Goal: Information Seeking & Learning: Check status

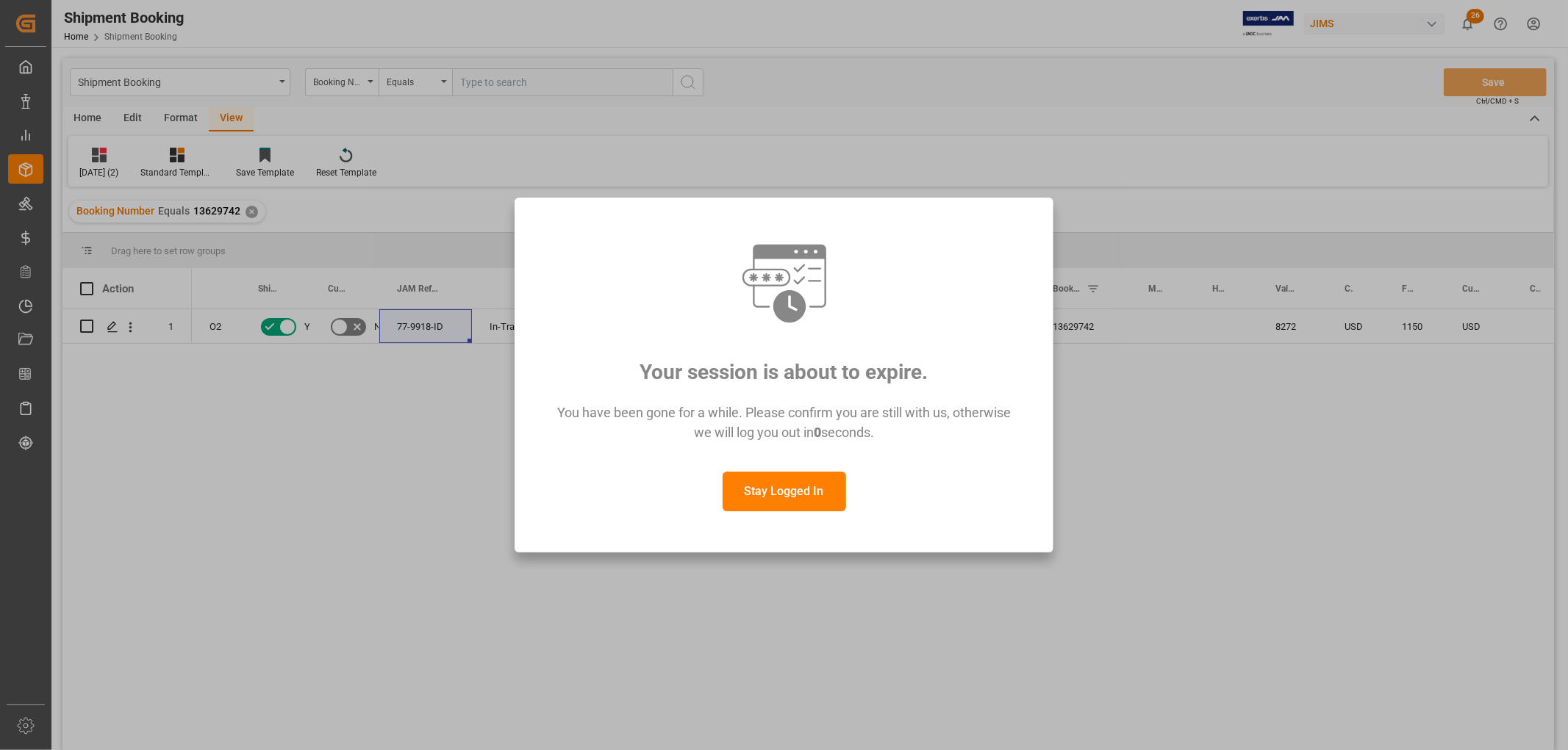
click at [773, 493] on button "Stay Logged In" at bounding box center [784, 491] width 123 height 40
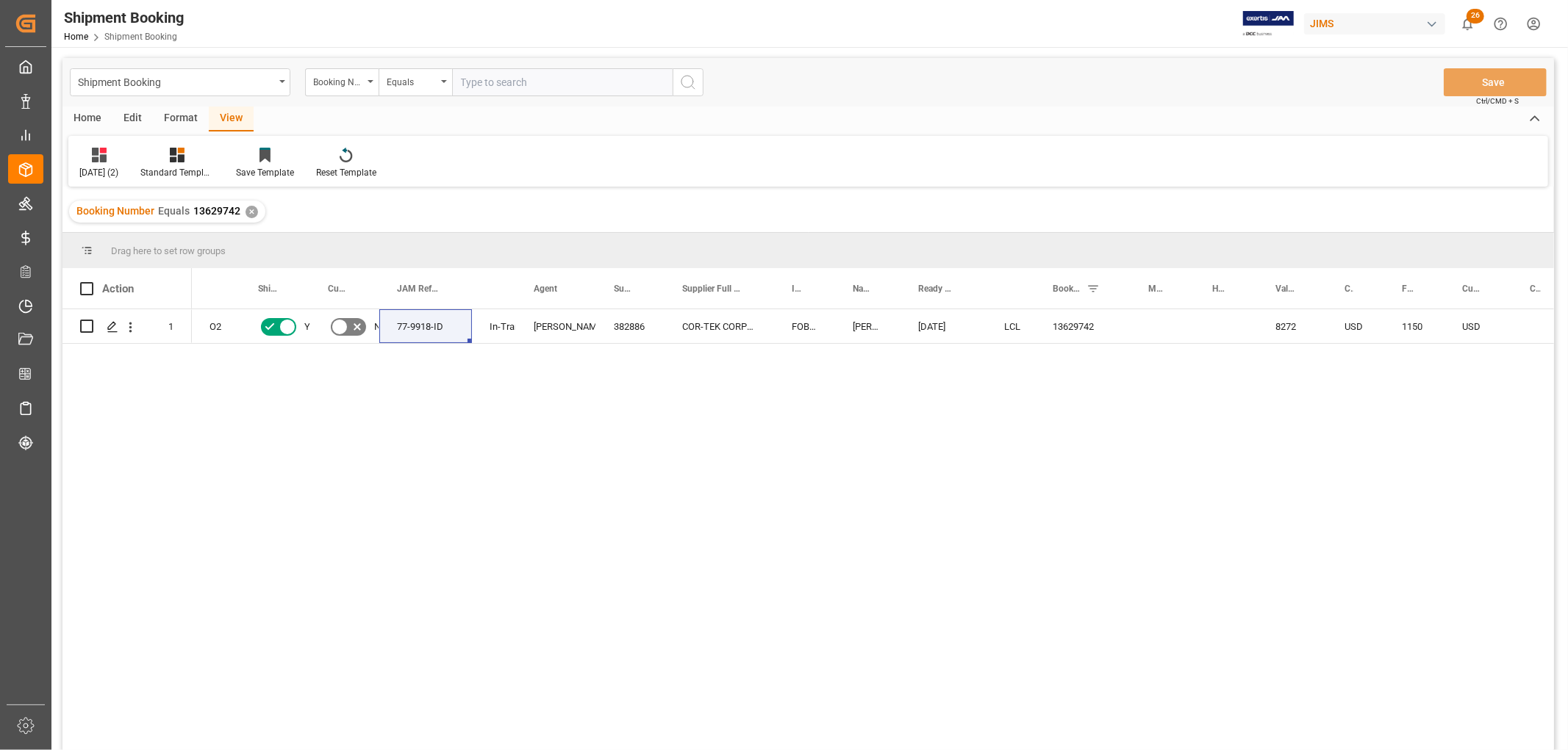
click at [395, 432] on div "O2 Yes No 77-9918-ID In-Transit [PERSON_NAME]. [PERSON_NAME] 382886 COR-TEK COR…" at bounding box center [872, 534] width 1362 height 450
click at [370, 83] on div "Booking Number" at bounding box center [342, 82] width 73 height 28
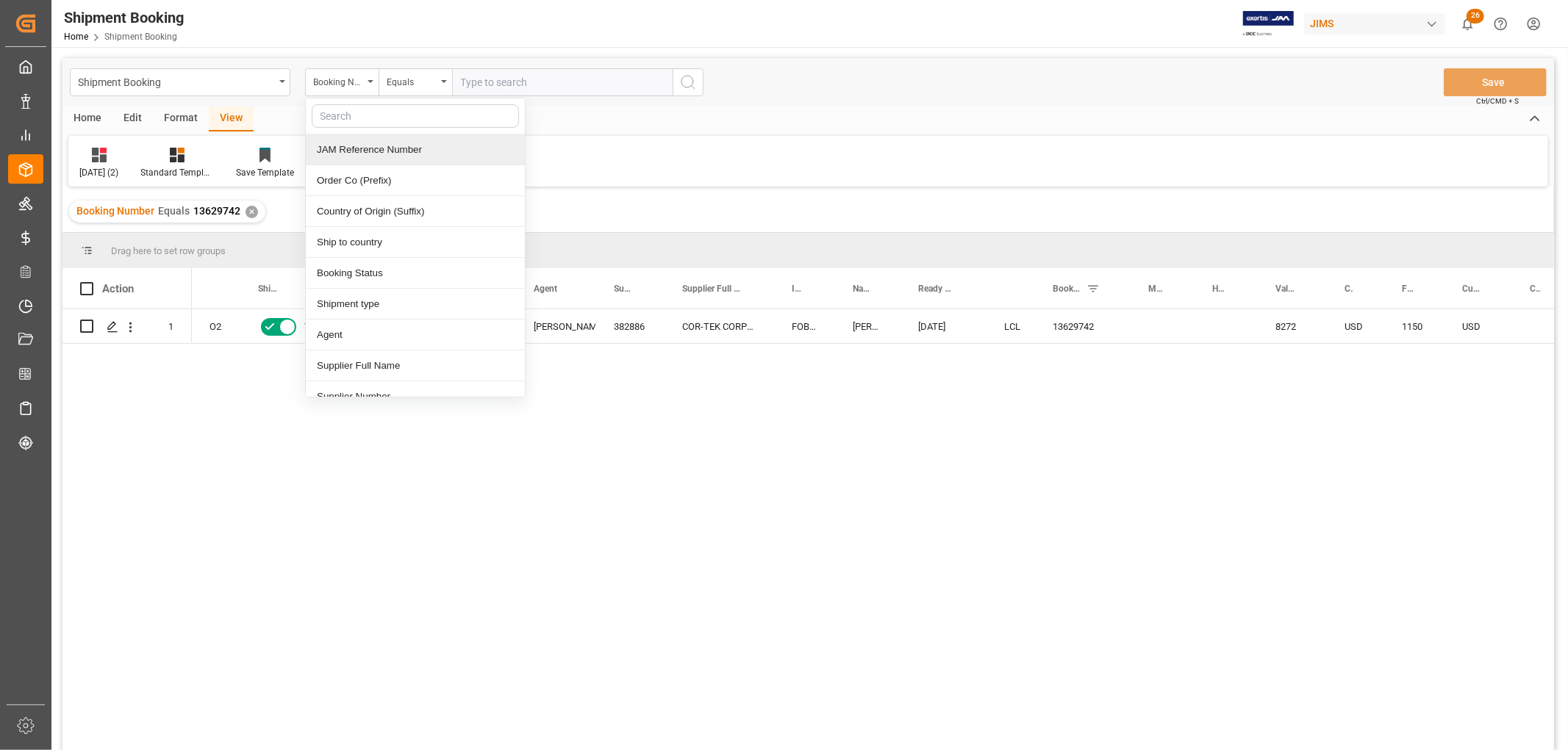
click at [372, 150] on div "JAM Reference Number" at bounding box center [415, 150] width 219 height 31
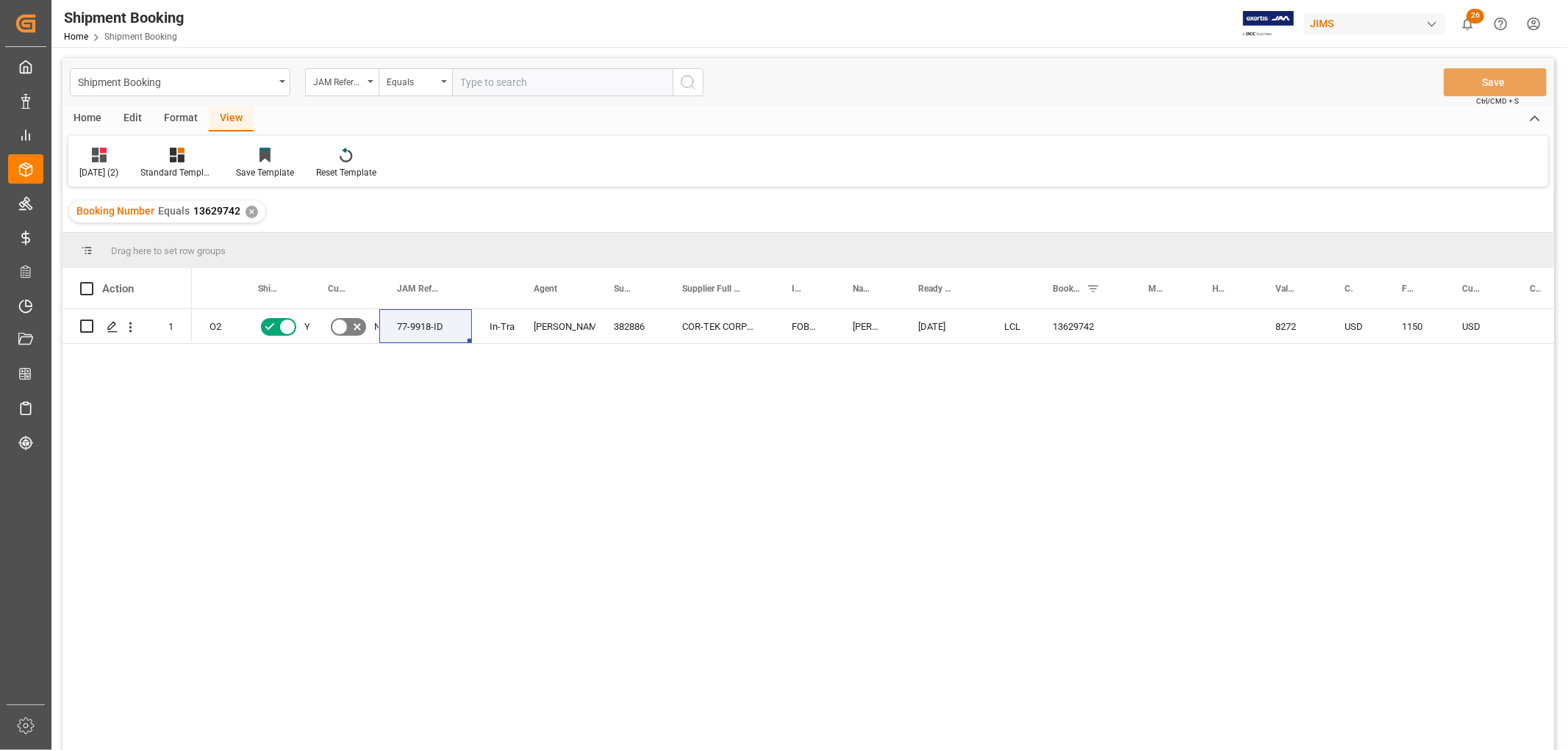
click at [252, 209] on div "✕" at bounding box center [252, 212] width 12 height 12
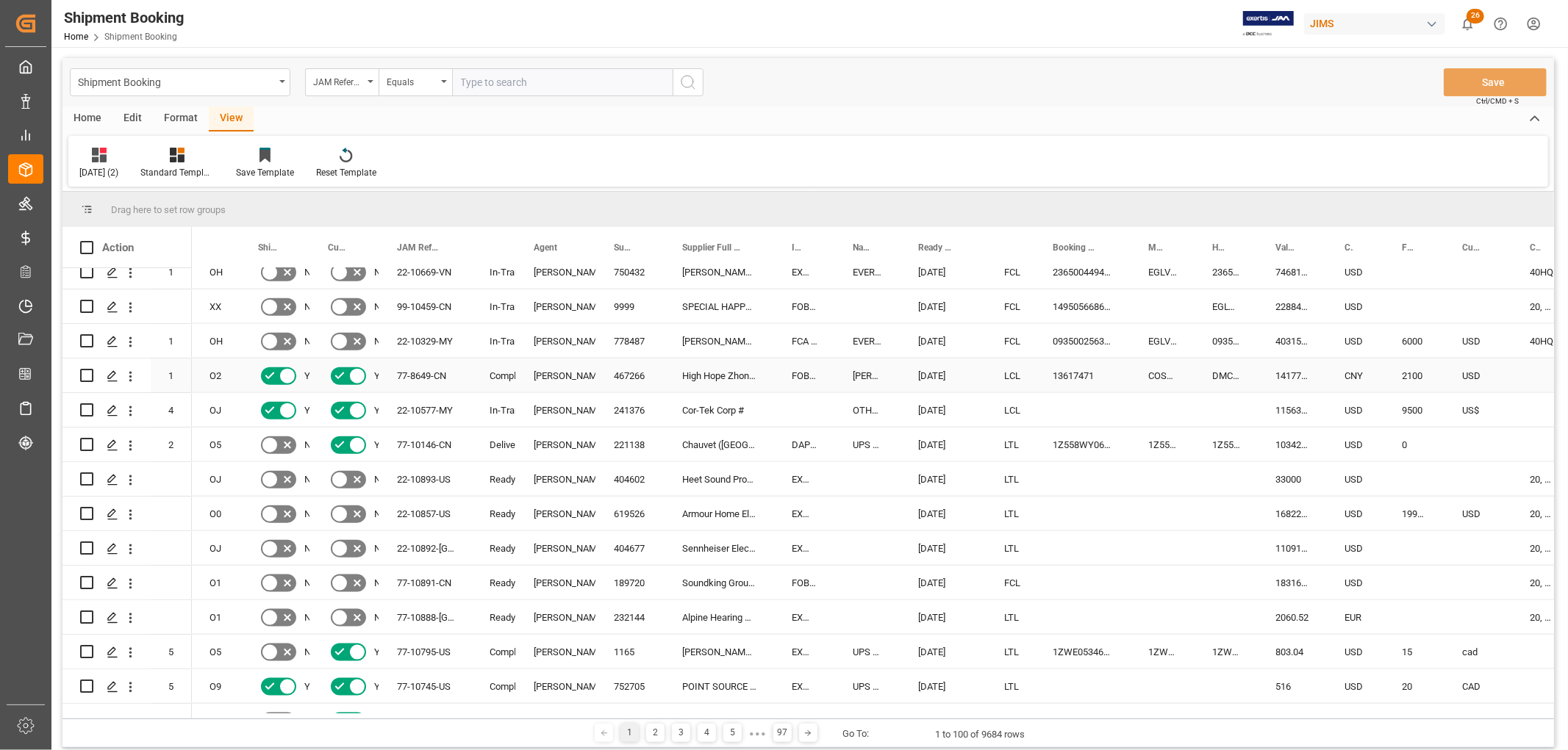
scroll to position [1469, 0]
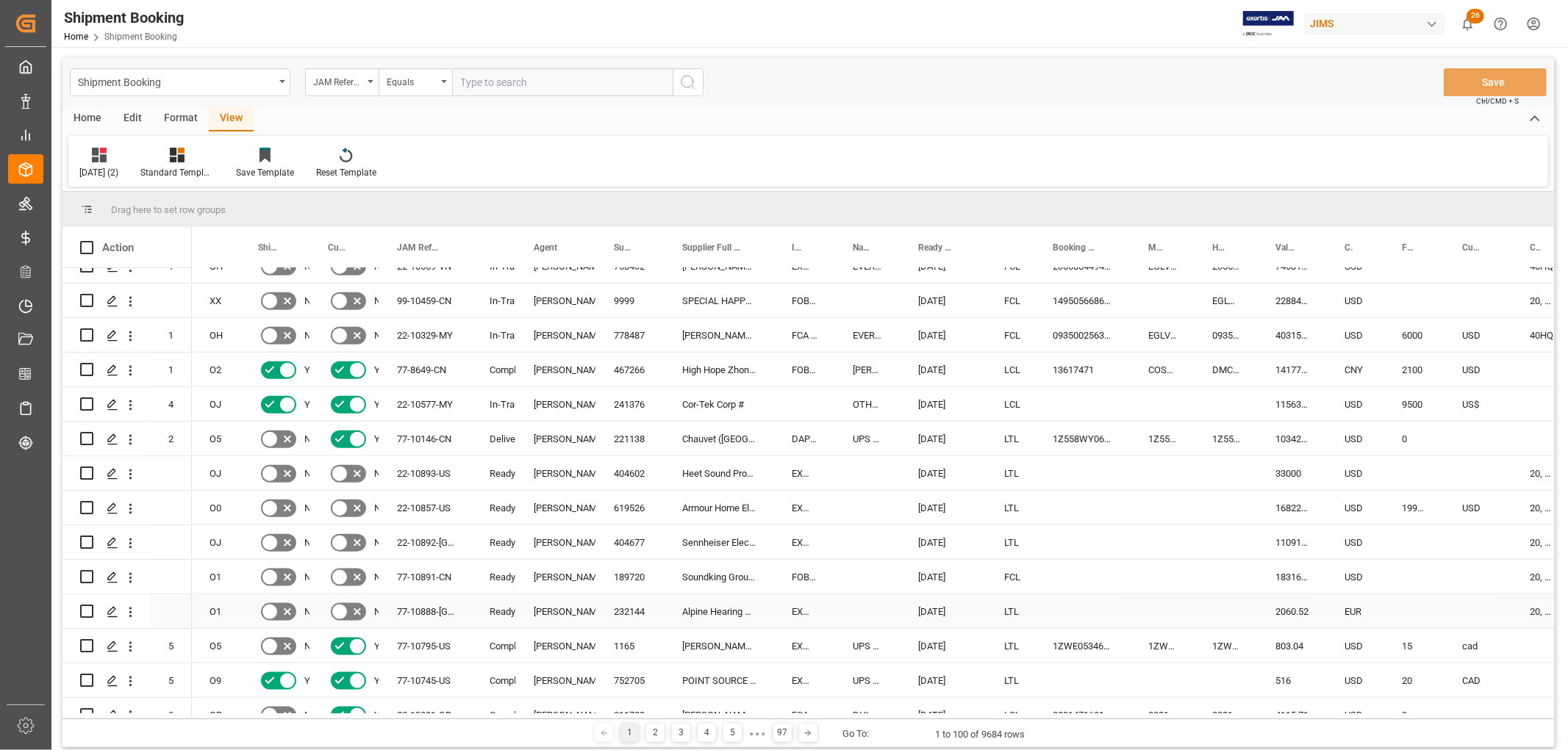
click at [571, 612] on div "[PERSON_NAME]" at bounding box center [556, 611] width 45 height 34
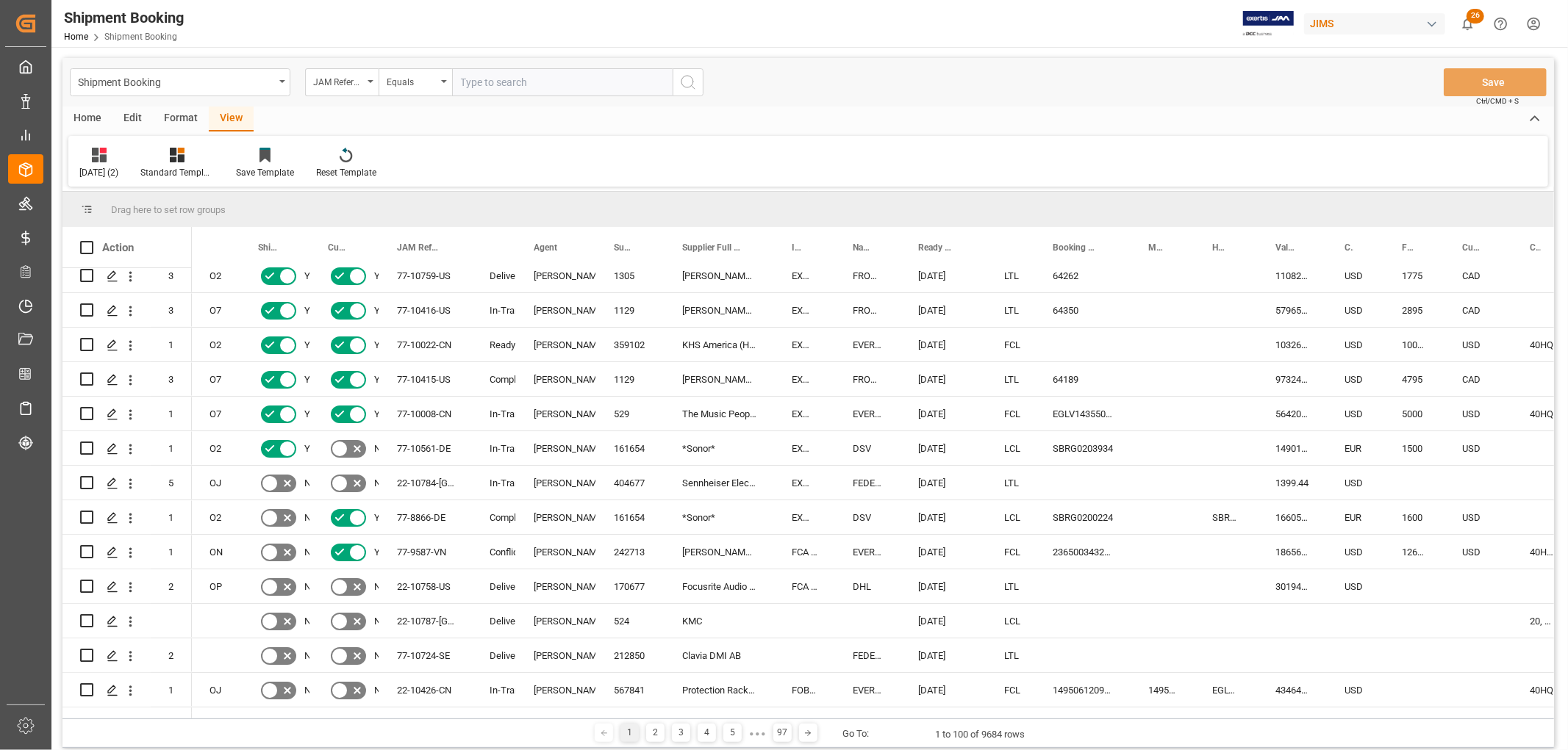
scroll to position [0, 0]
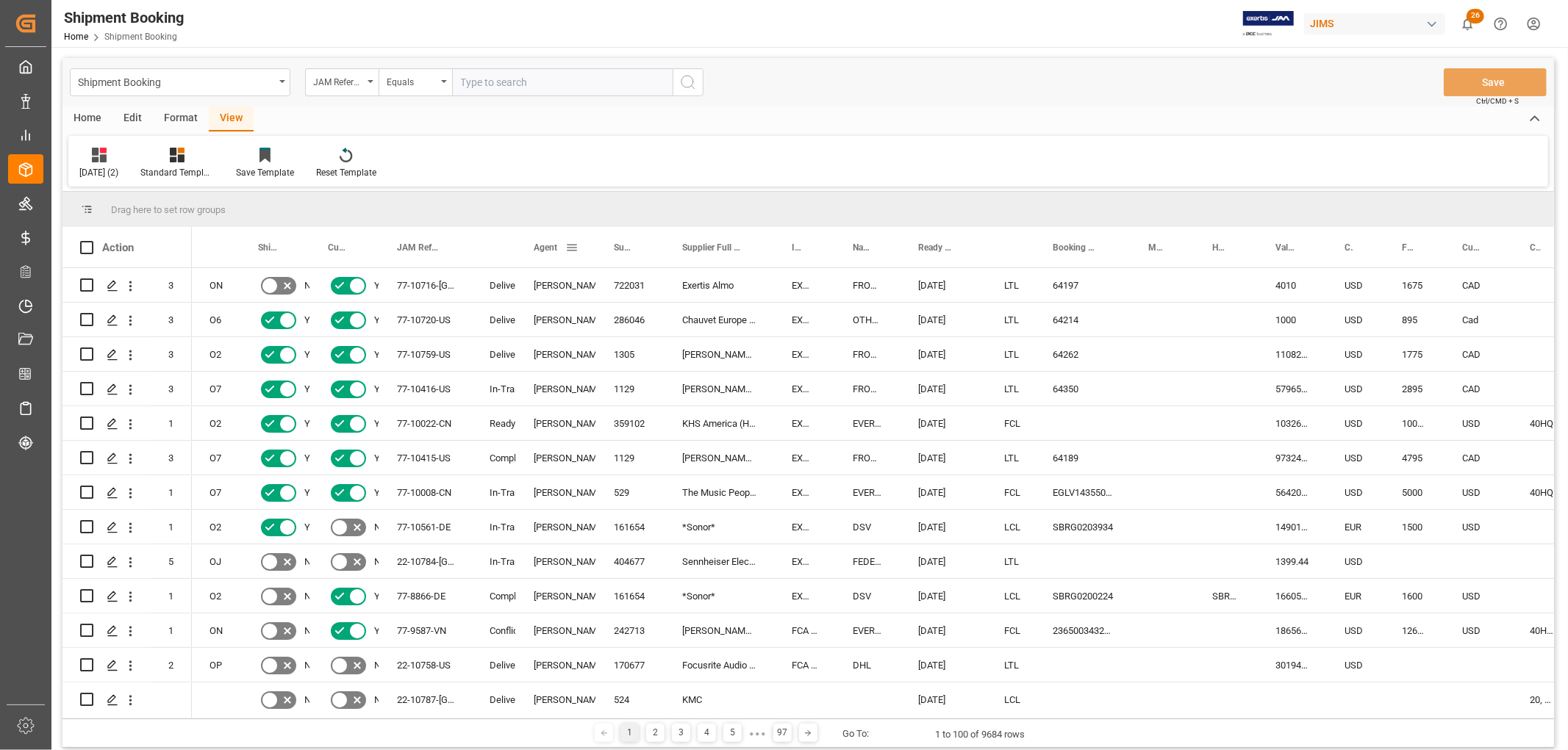
click at [569, 252] on span at bounding box center [571, 247] width 13 height 13
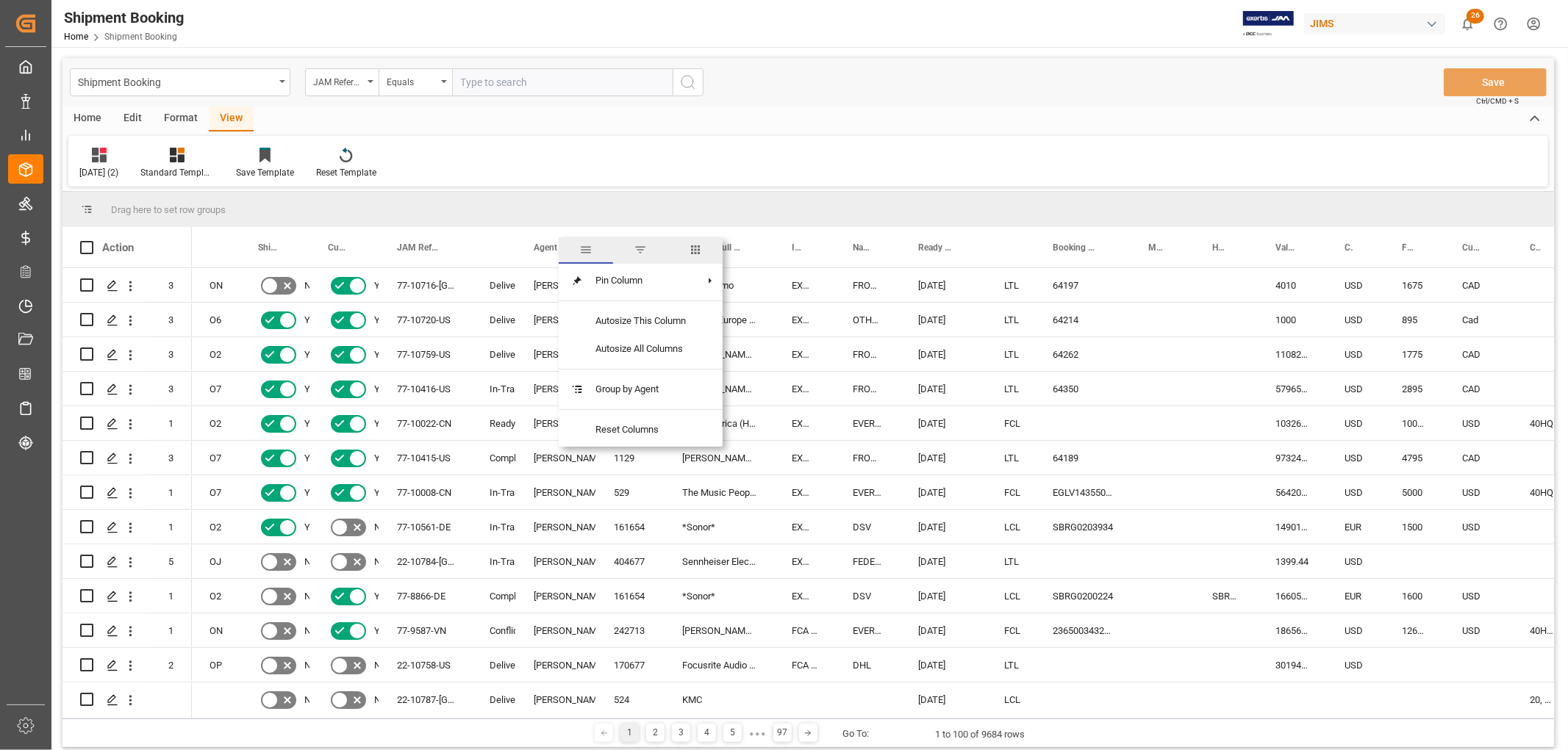
click at [641, 250] on span "filter" at bounding box center [640, 249] width 13 height 13
type input "[PERSON_NAME]"
click at [651, 373] on button "Apply" at bounding box center [658, 372] width 28 height 15
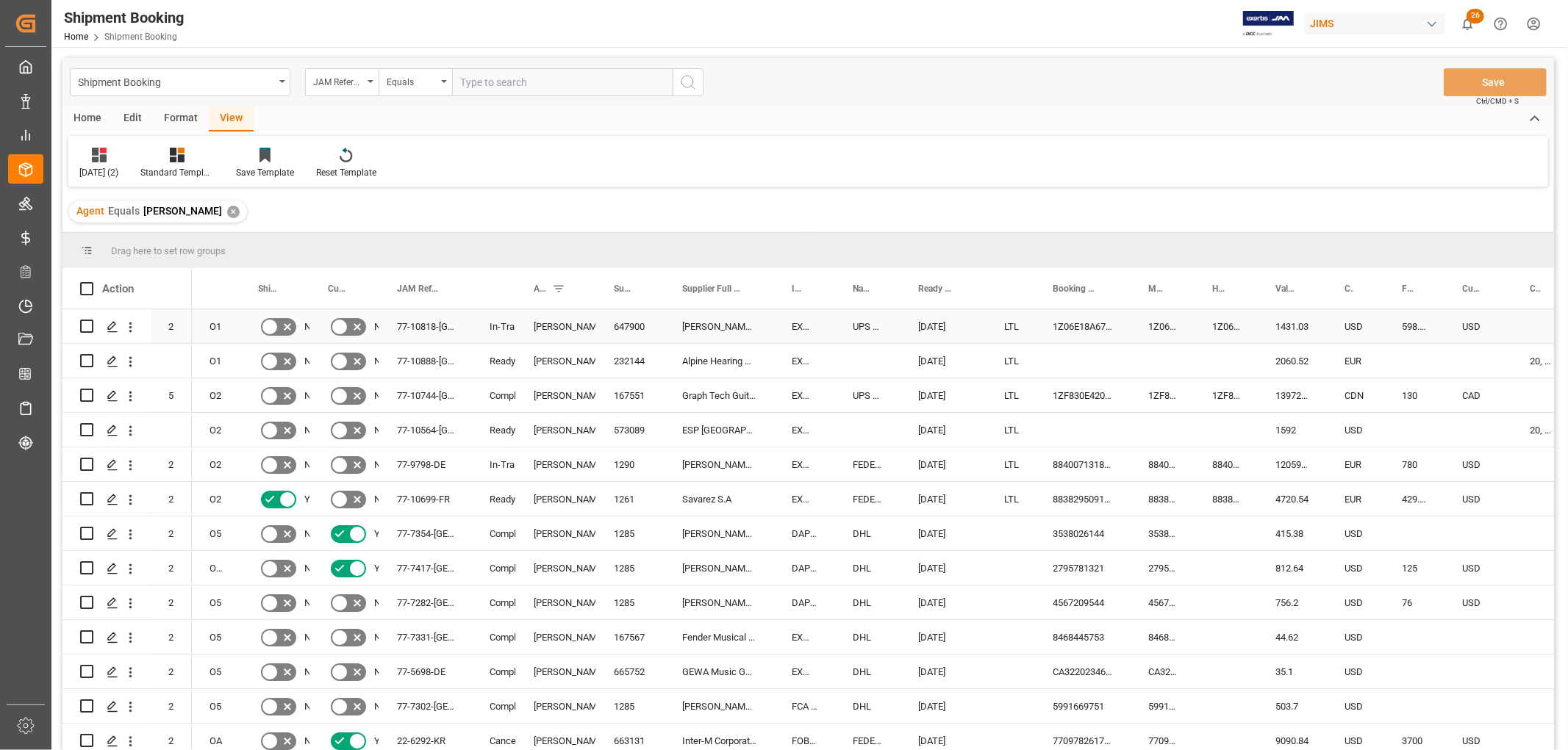
click at [430, 323] on div "77-10818-[GEOGRAPHIC_DATA]" at bounding box center [425, 326] width 92 height 34
click at [413, 363] on div "77-10888-[GEOGRAPHIC_DATA]" at bounding box center [425, 360] width 92 height 34
click at [420, 400] on div "77-10744-[GEOGRAPHIC_DATA]" at bounding box center [425, 395] width 92 height 34
click at [435, 427] on div "77-10564-[GEOGRAPHIC_DATA]" at bounding box center [425, 429] width 92 height 34
click at [279, 83] on div "Shipment Booking" at bounding box center [180, 82] width 221 height 28
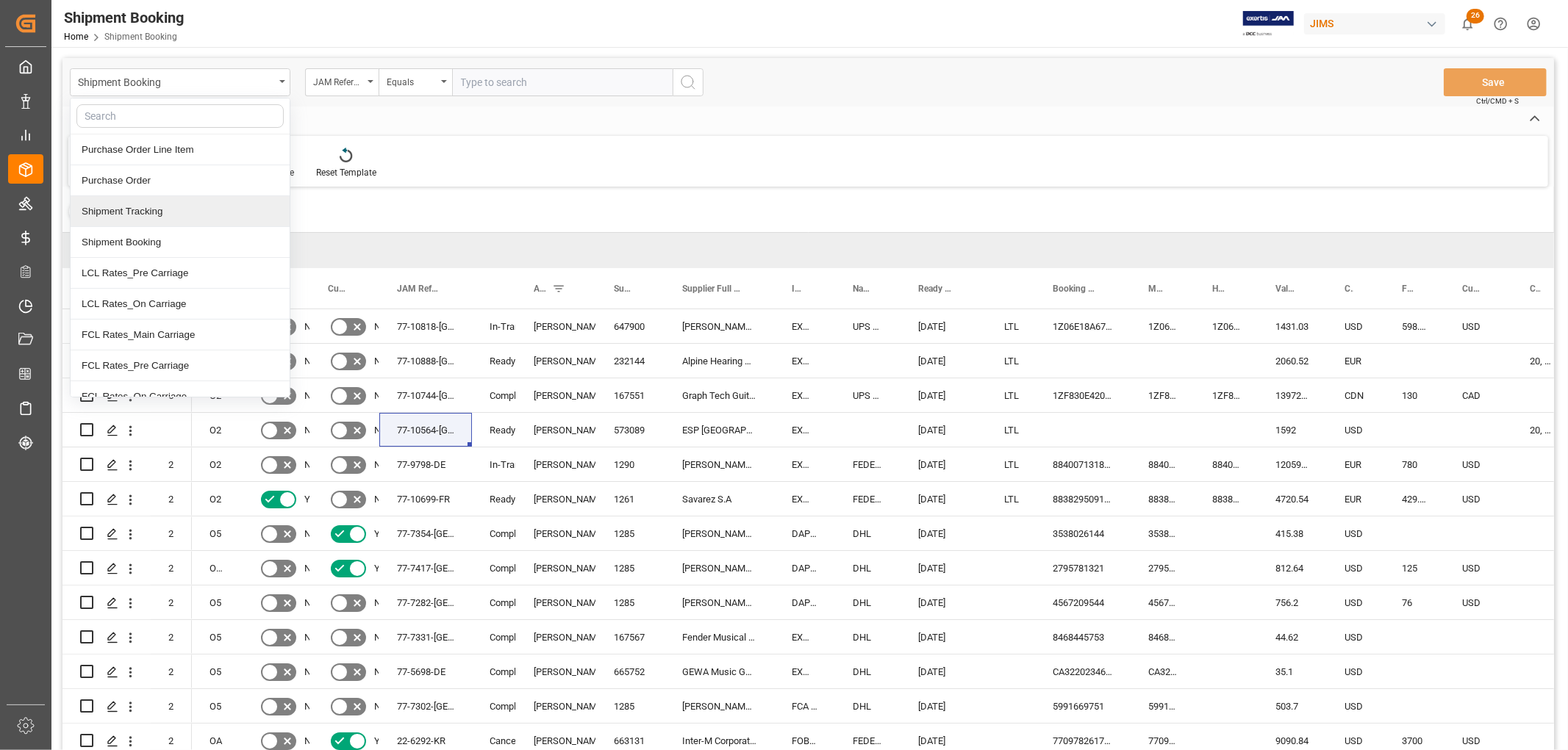
click at [123, 219] on div "Shipment Tracking" at bounding box center [180, 212] width 219 height 31
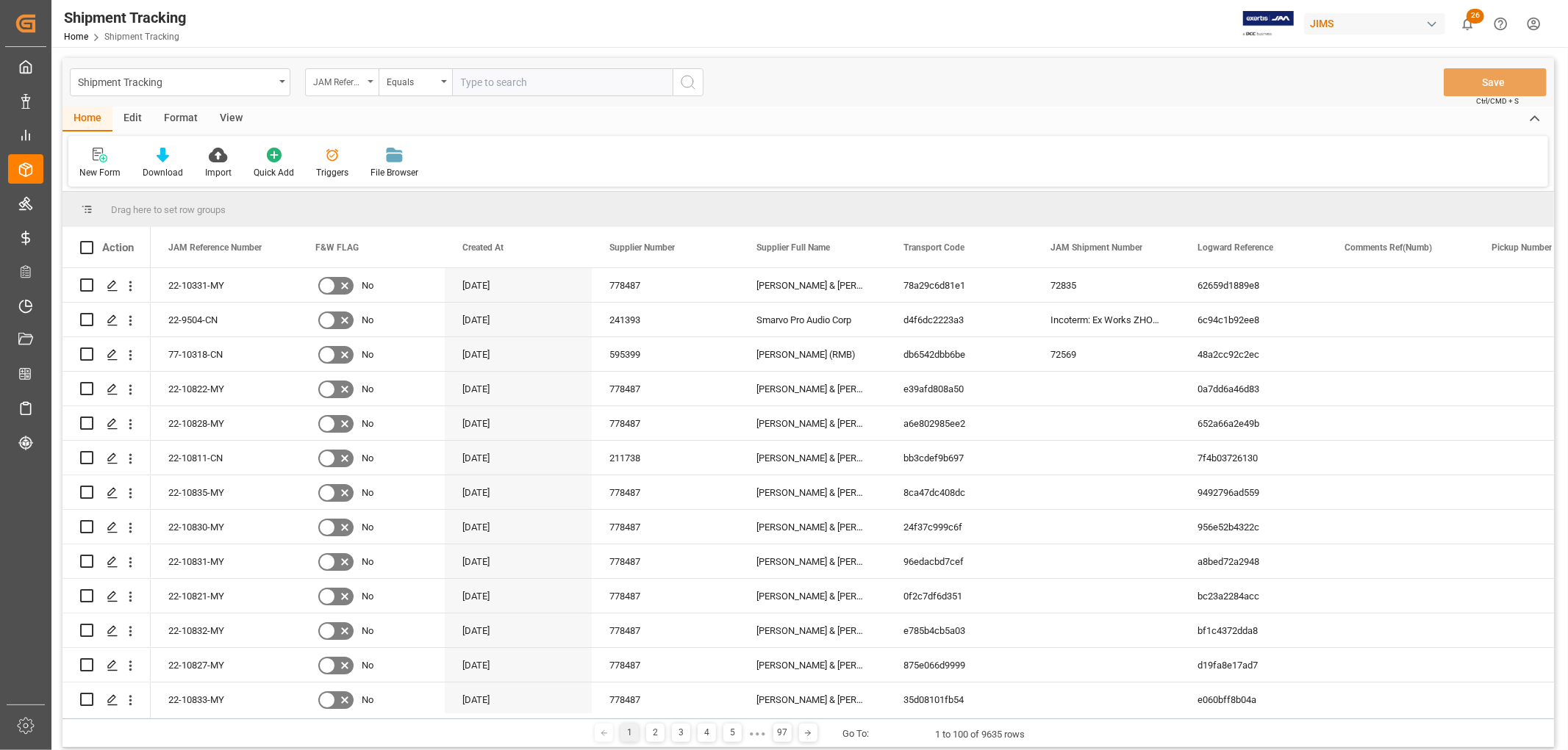
click at [373, 84] on div "JAM Reference Number" at bounding box center [342, 82] width 73 height 28
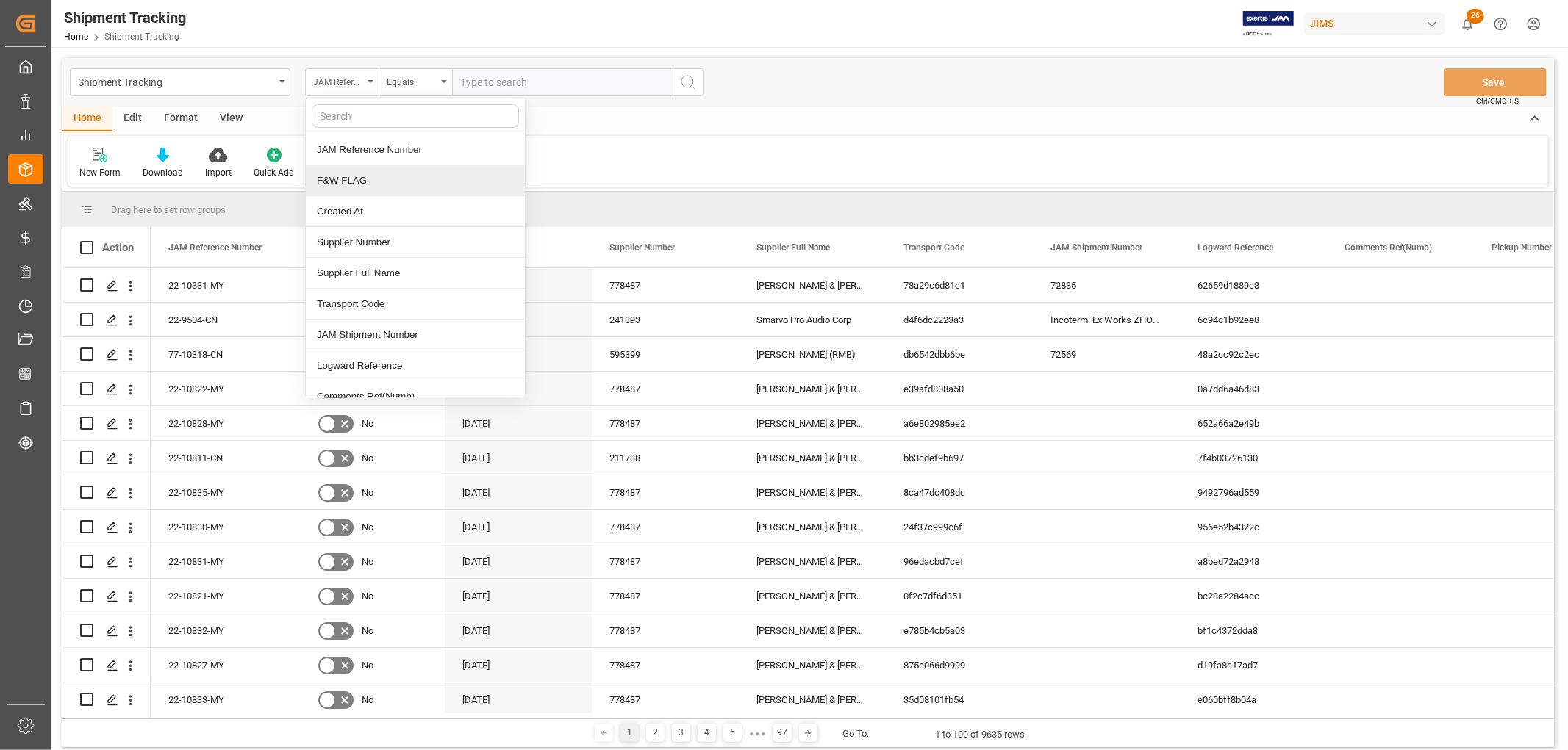
click at [368, 81] on icon "close menu" at bounding box center [370, 81] width 6 height 3
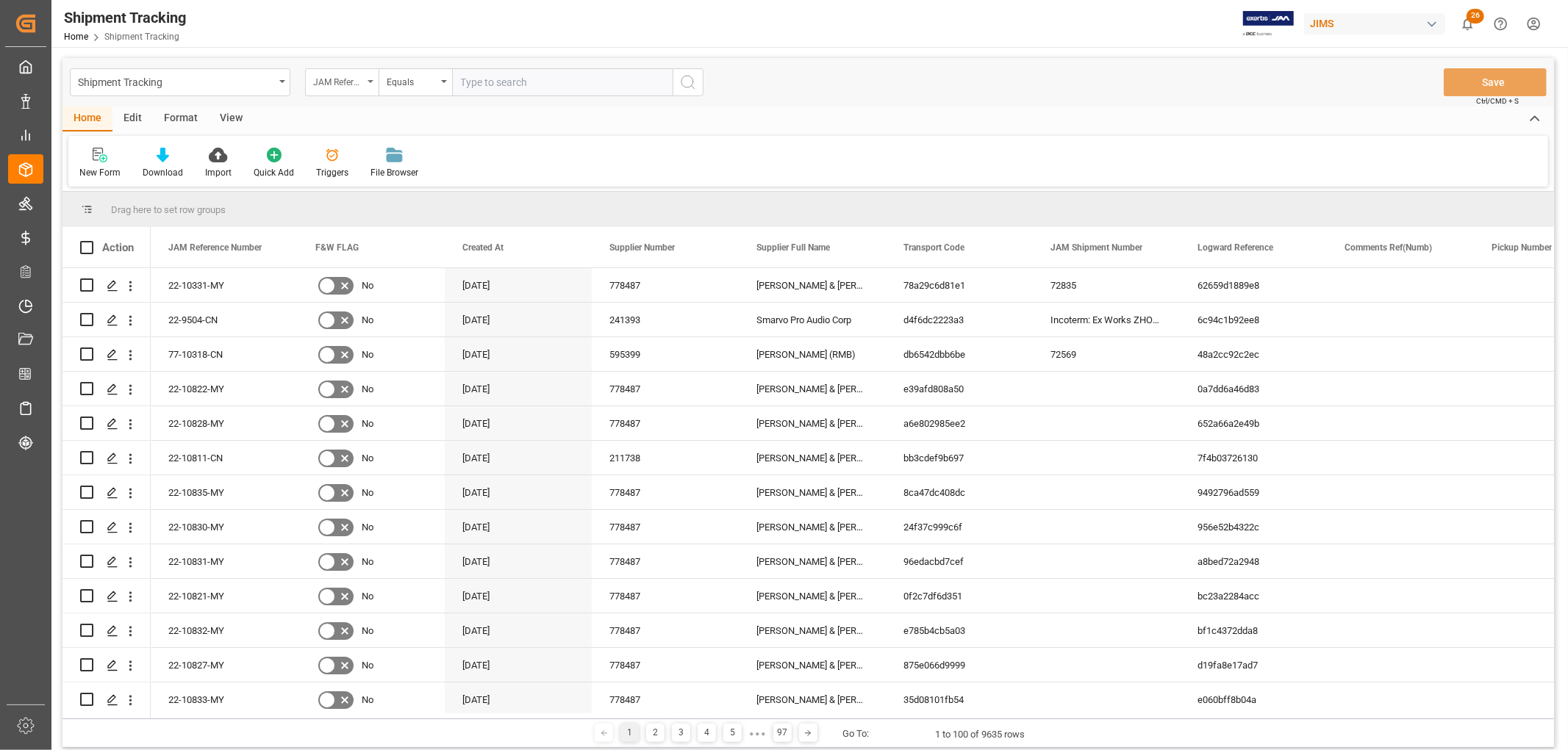
click at [370, 77] on div "JAM Reference Number" at bounding box center [342, 82] width 73 height 28
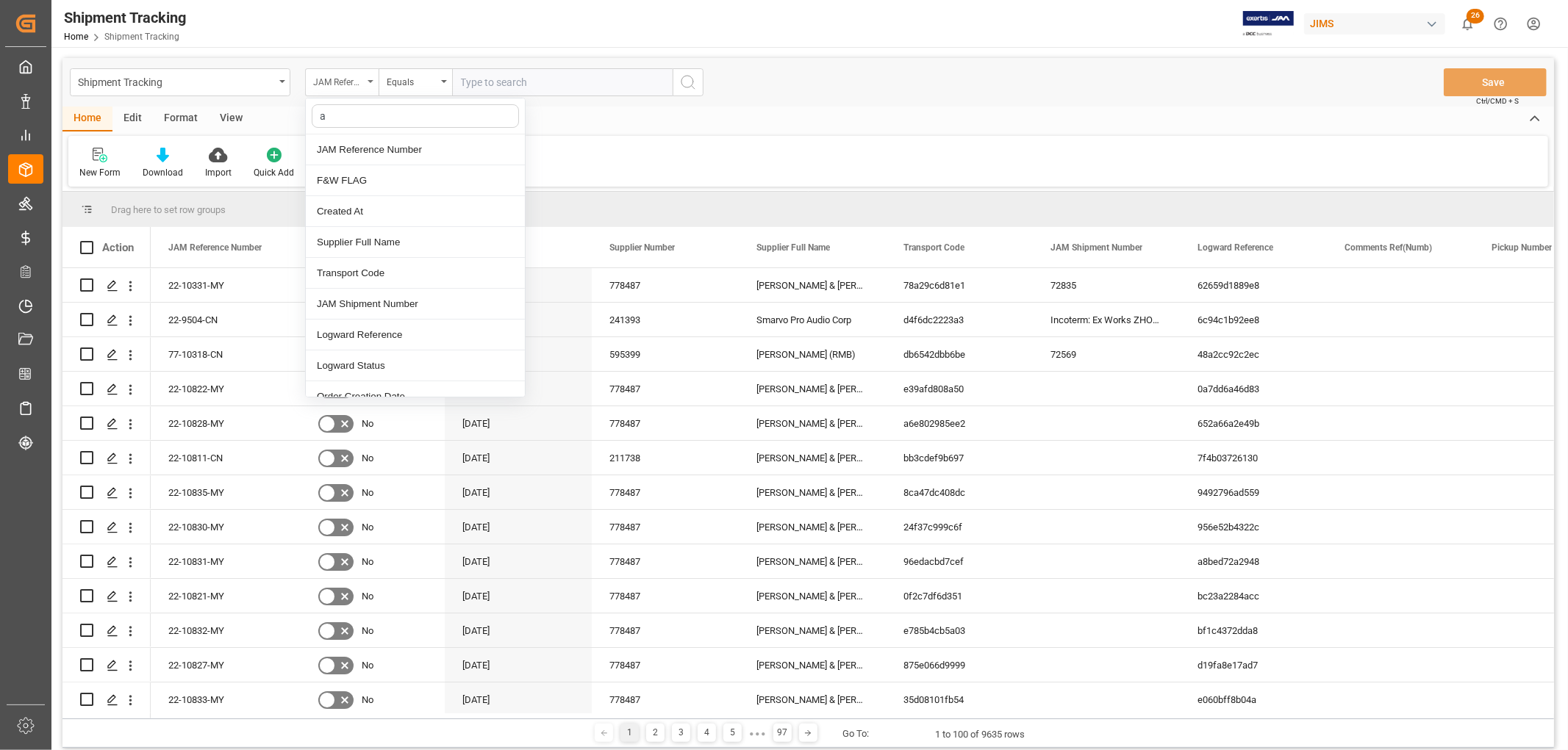
type input "ag"
click at [324, 184] on div "Agent" at bounding box center [415, 181] width 219 height 31
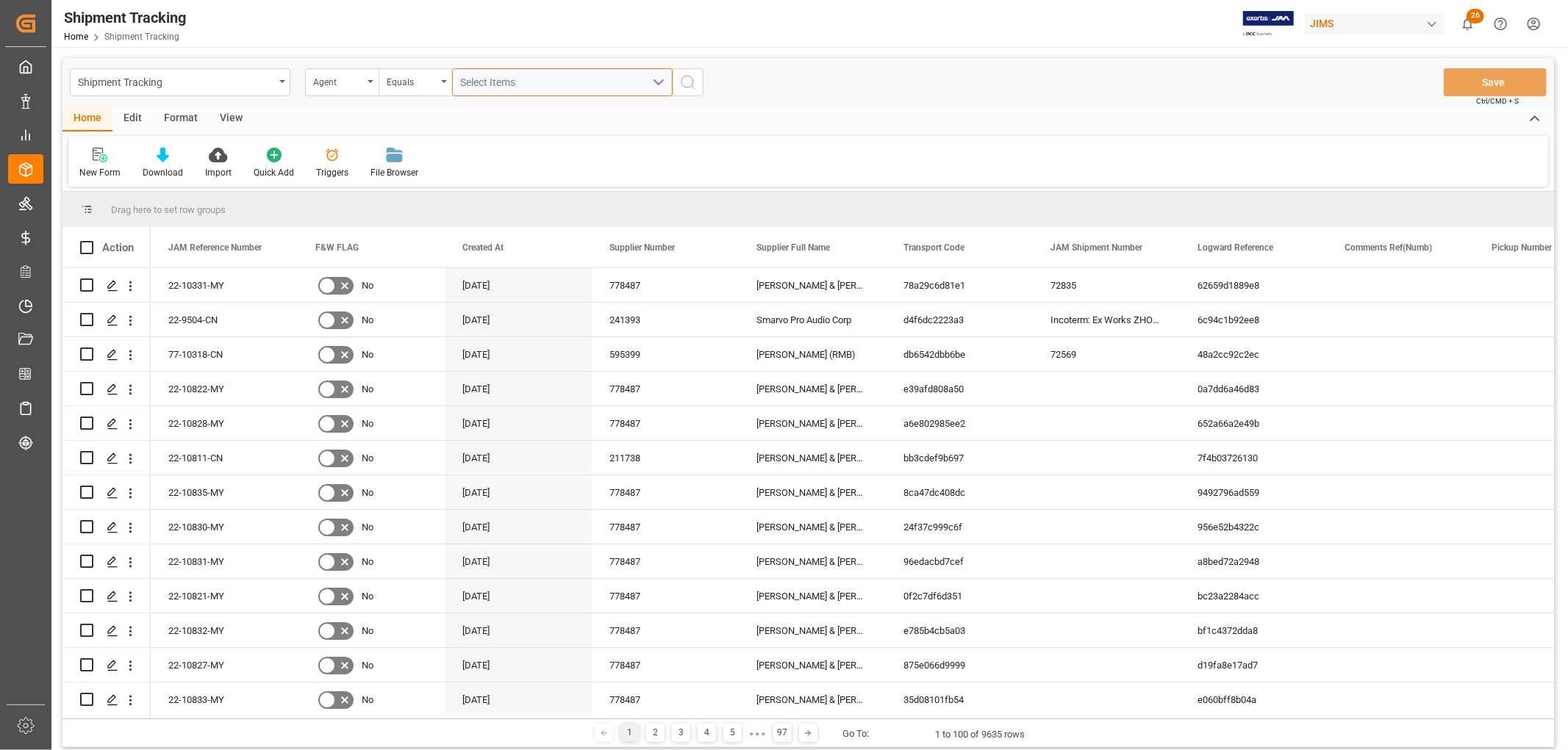
click at [656, 83] on button "Select Items" at bounding box center [562, 82] width 221 height 28
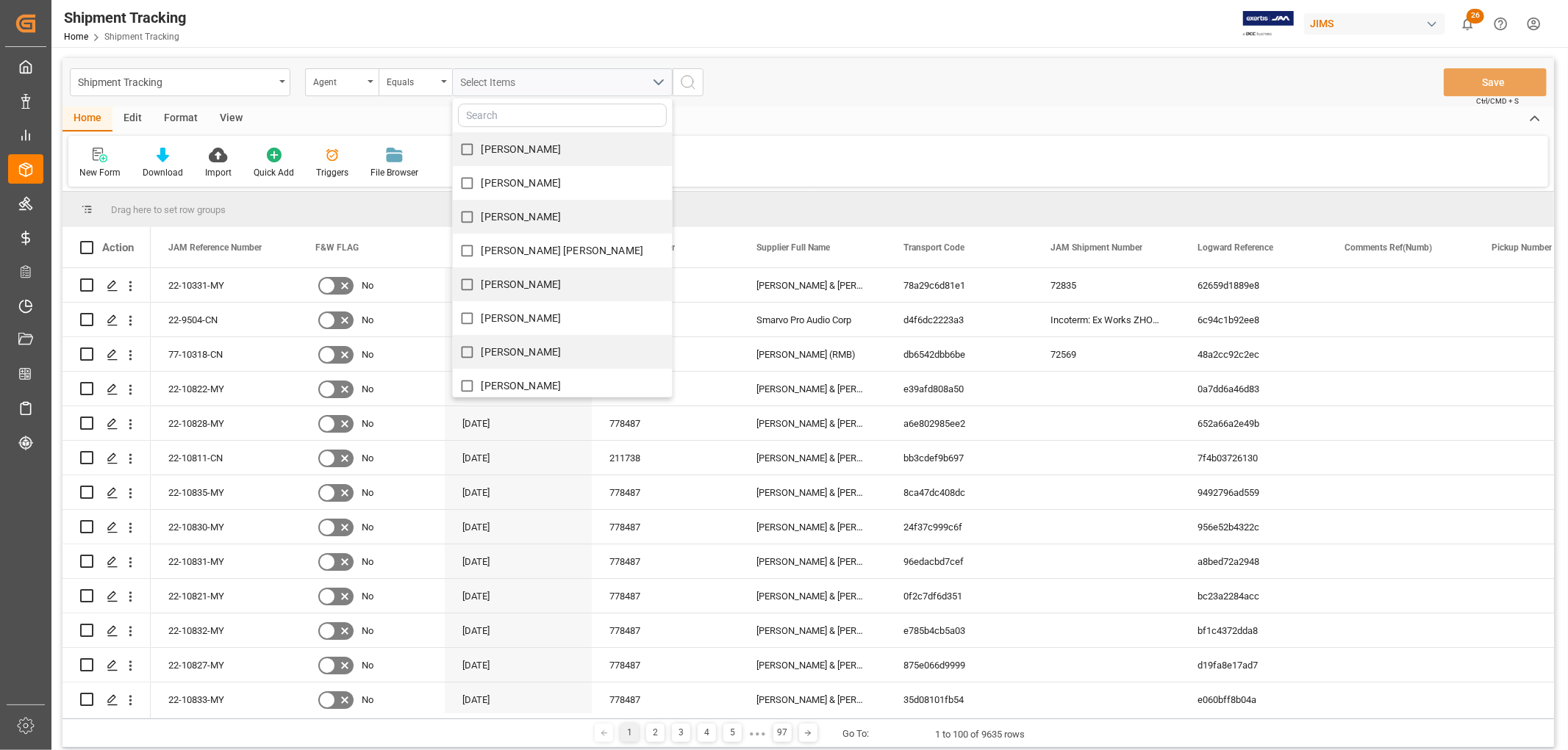
click at [519, 246] on span "[PERSON_NAME] [PERSON_NAME]" at bounding box center [562, 251] width 162 height 12
click at [481, 246] on input "[PERSON_NAME] [PERSON_NAME]" at bounding box center [467, 250] width 28 height 28
checkbox input "true"
click at [762, 104] on div "Shipment Tracking Agent Equals [PERSON_NAME] [PERSON_NAME] [PERSON_NAME] [PERSO…" at bounding box center [807, 82] width 1491 height 48
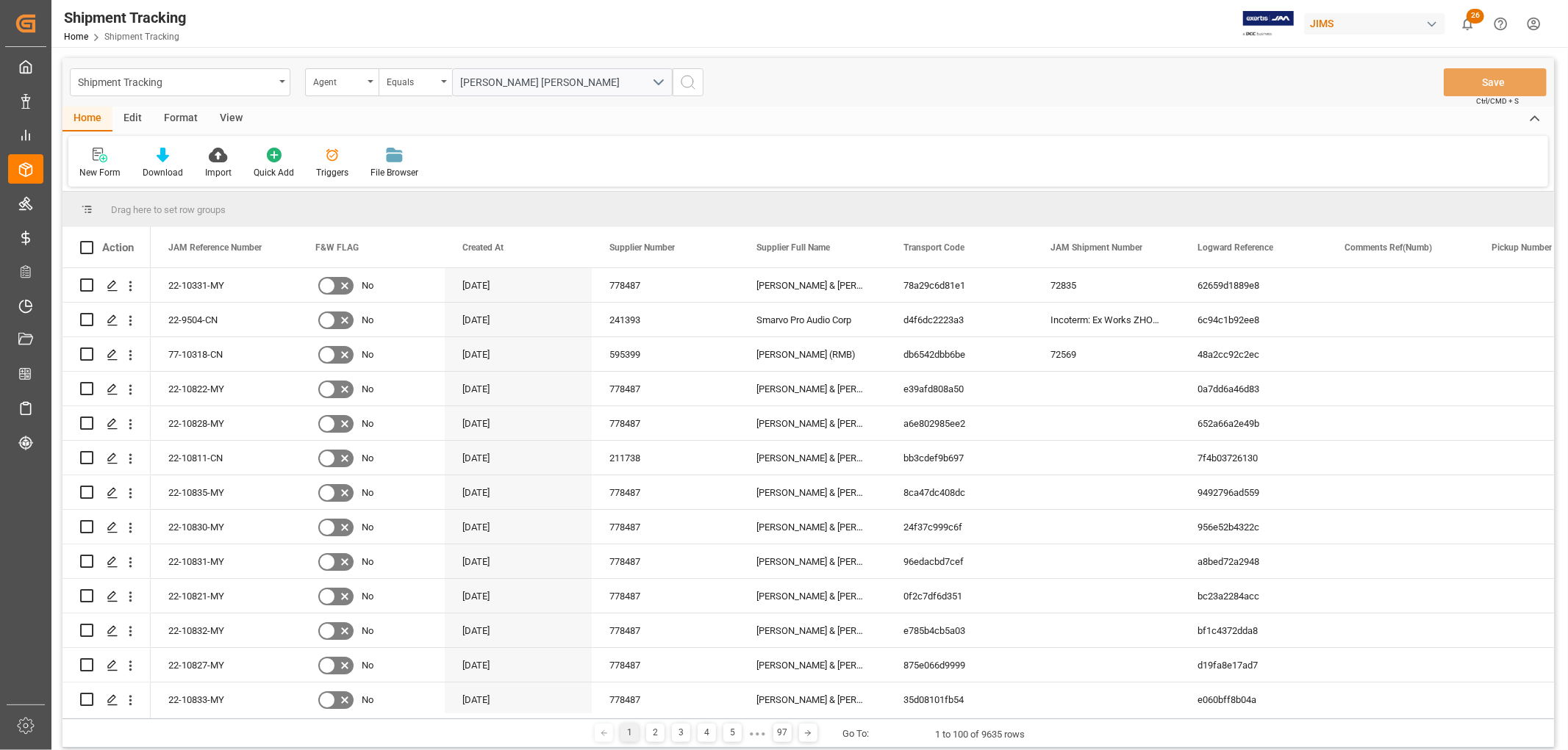
click at [688, 84] on icon "search button" at bounding box center [687, 82] width 17 height 17
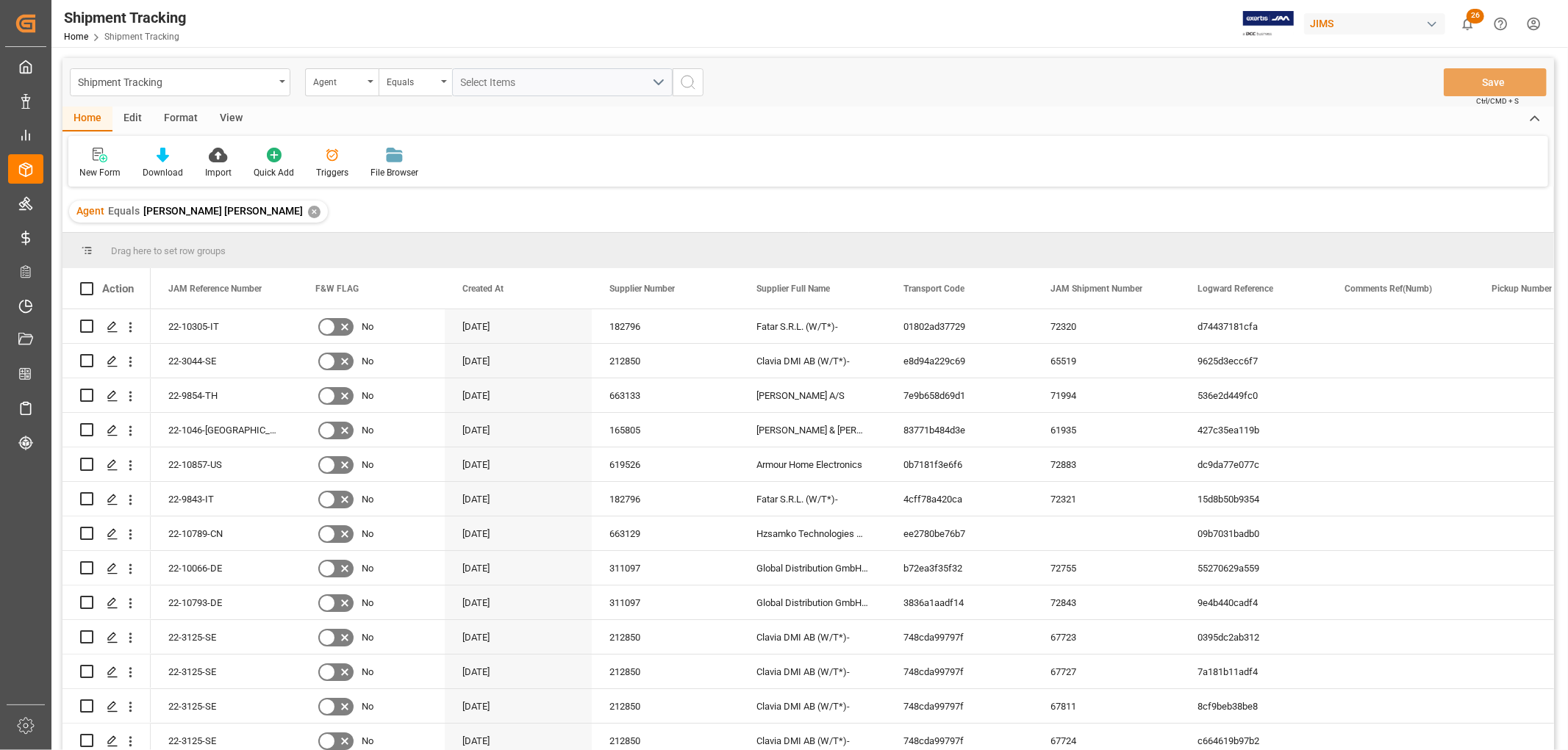
click at [221, 113] on div "View" at bounding box center [231, 119] width 45 height 25
click at [97, 163] on div "Default" at bounding box center [93, 162] width 51 height 32
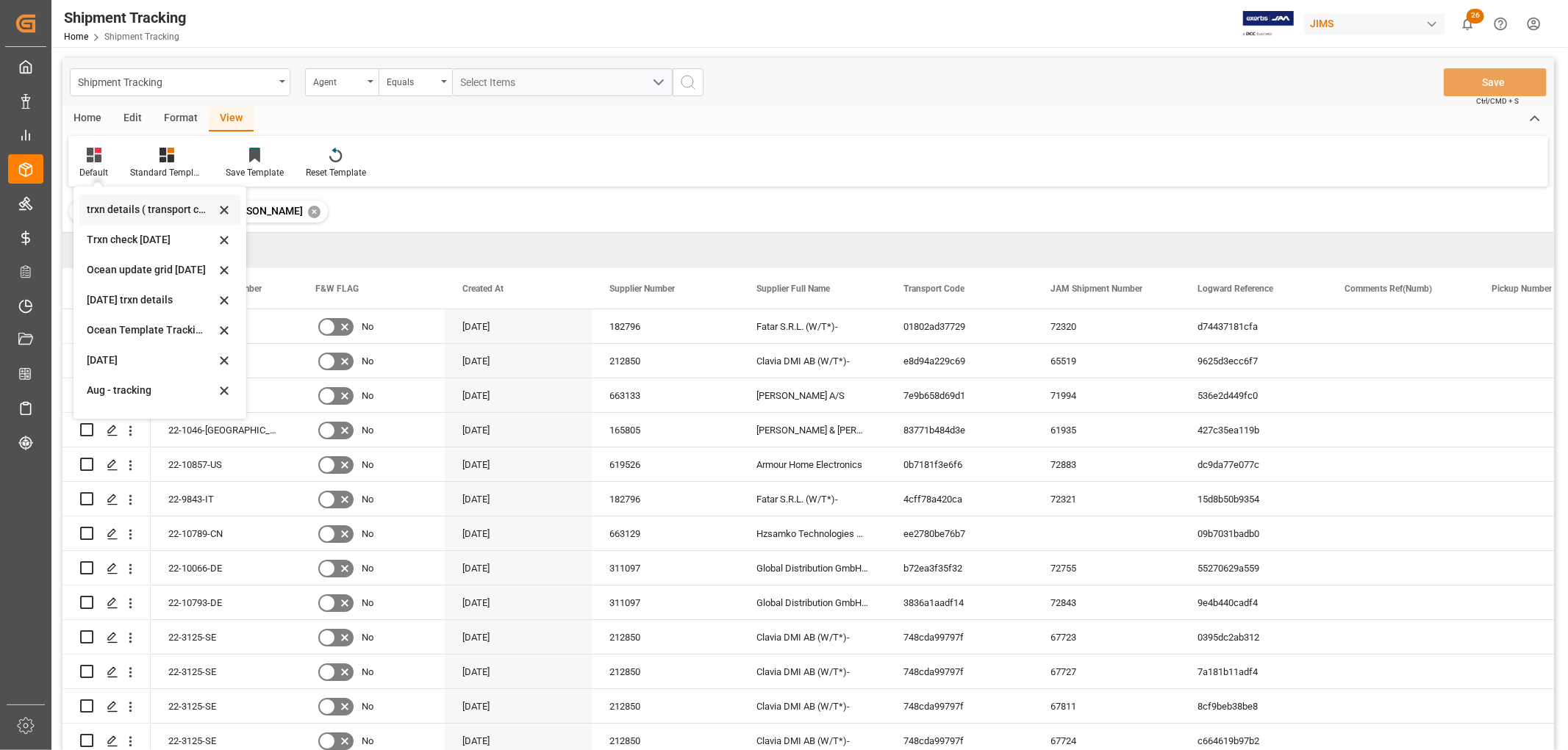
scroll to position [231, 0]
click at [107, 395] on div "tracking GIT template - Rev" at bounding box center [151, 398] width 129 height 16
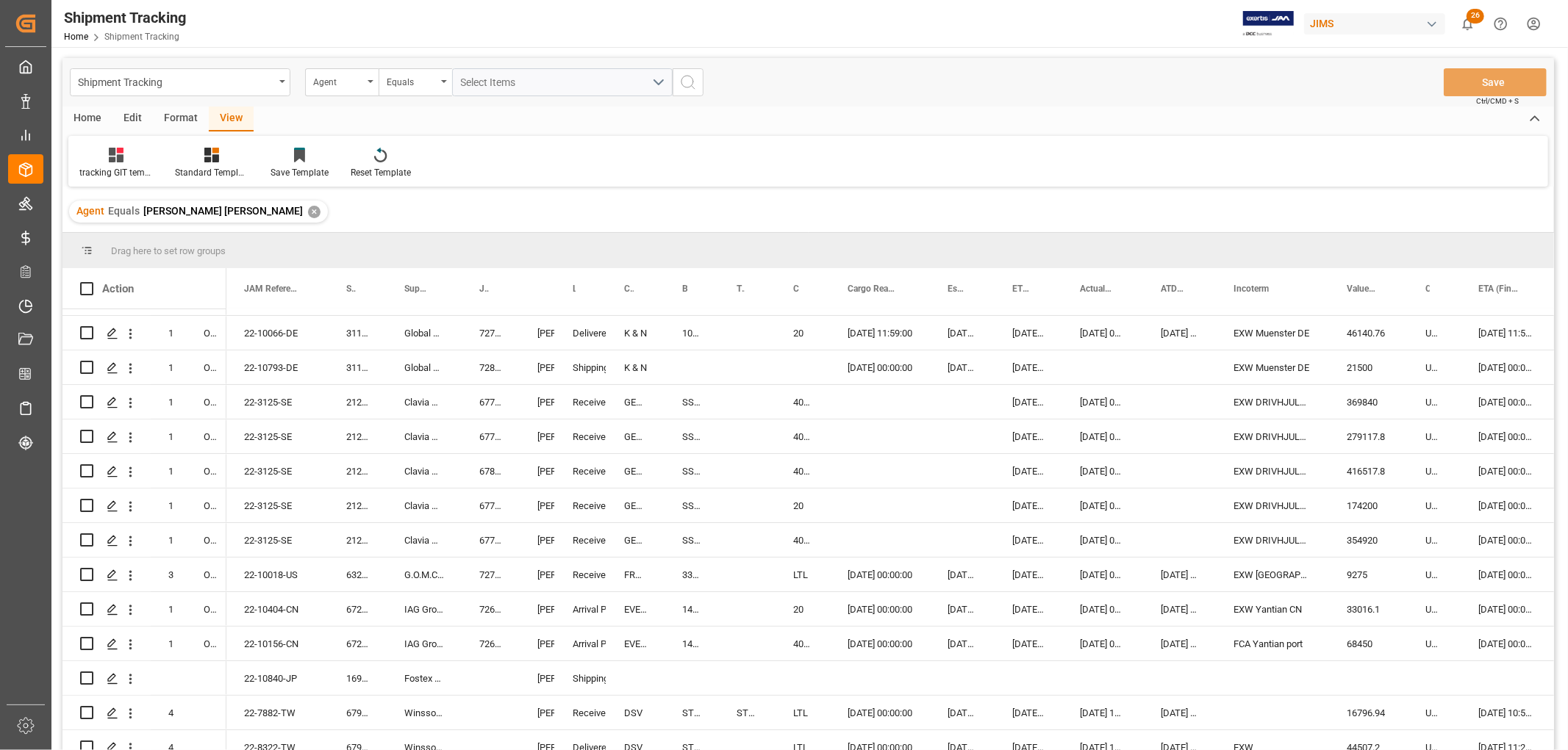
scroll to position [245, 0]
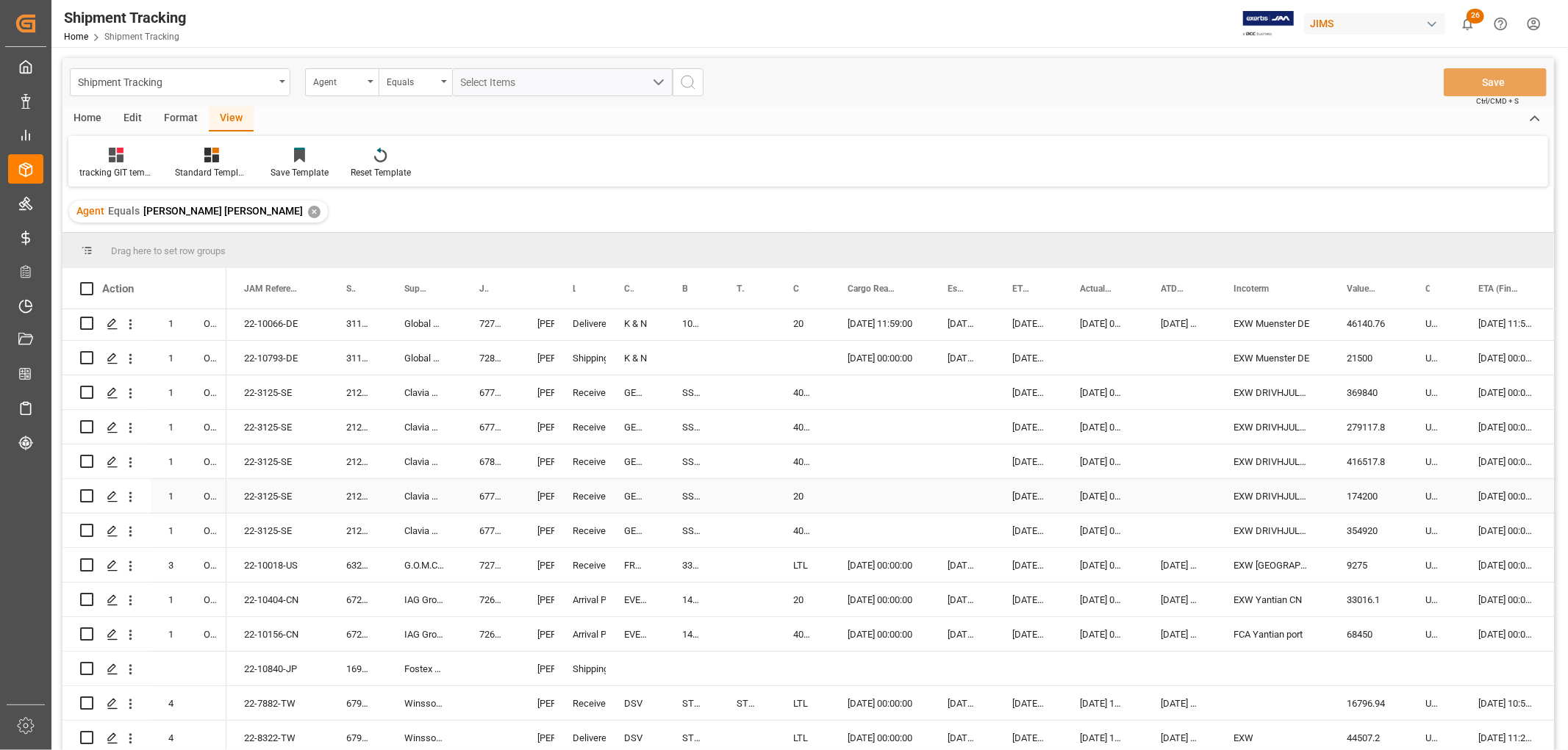
click at [787, 500] on div "20" at bounding box center [802, 496] width 54 height 34
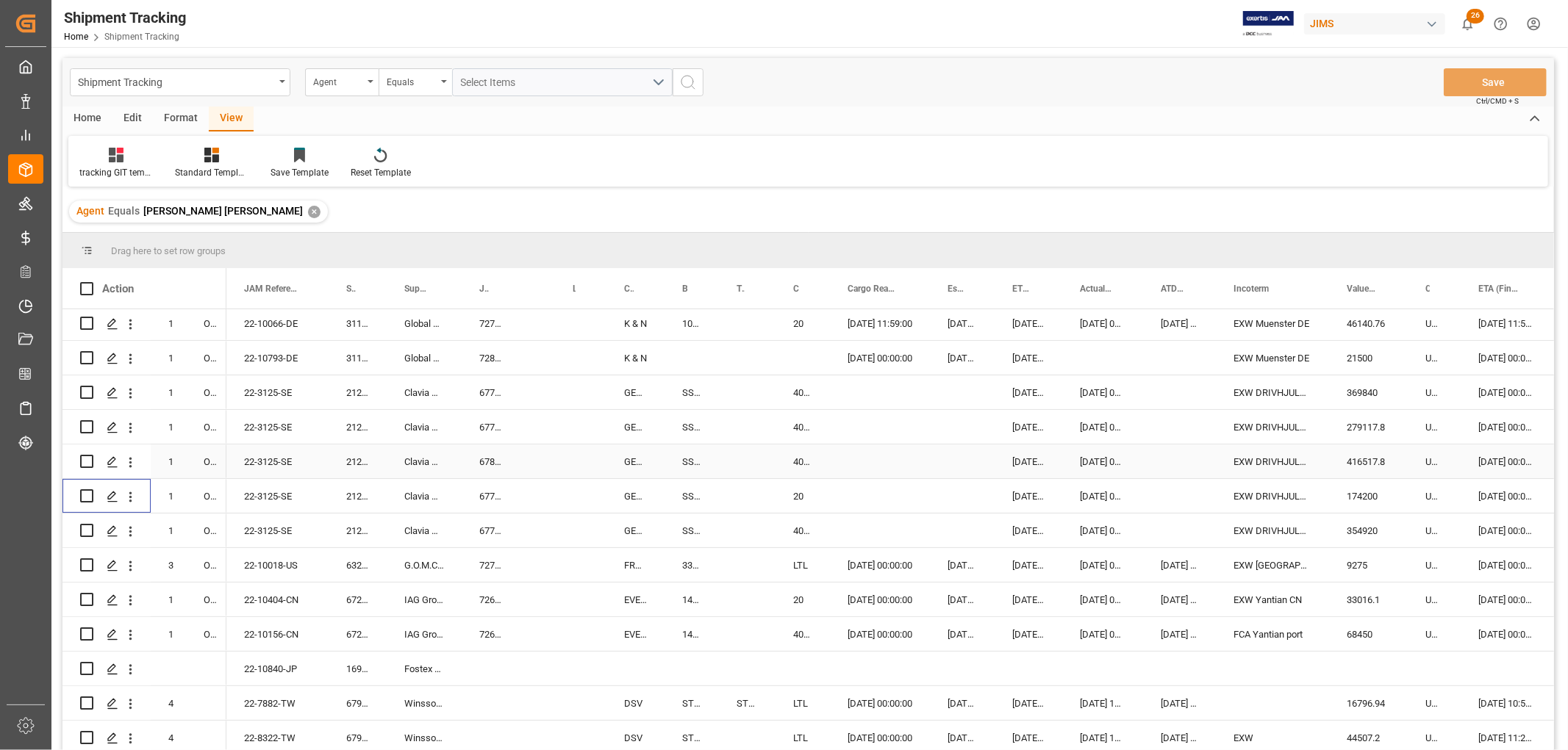
scroll to position [0, 0]
click at [104, 164] on div "tracking GIT template - Rev" at bounding box center [116, 162] width 96 height 32
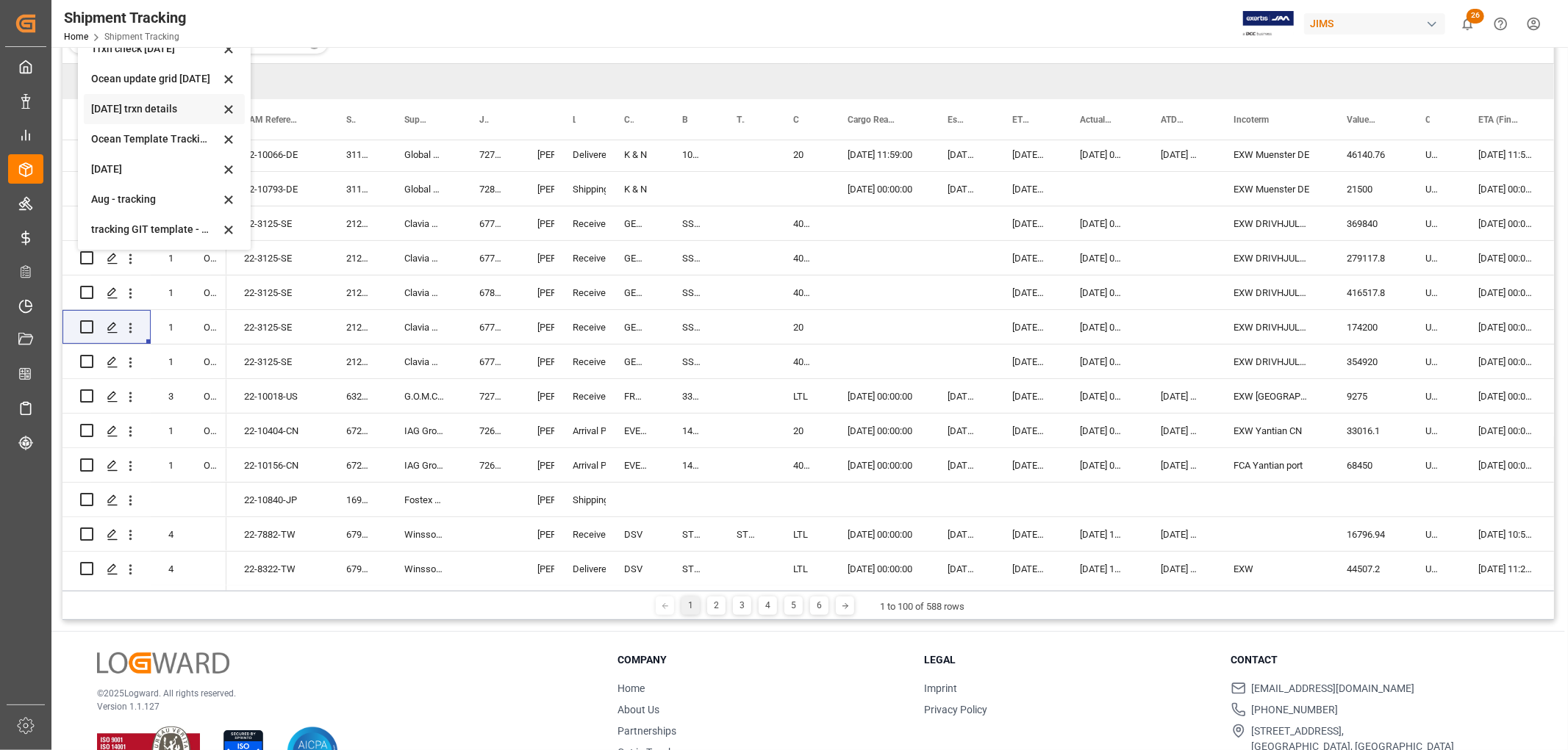
scroll to position [216, 0]
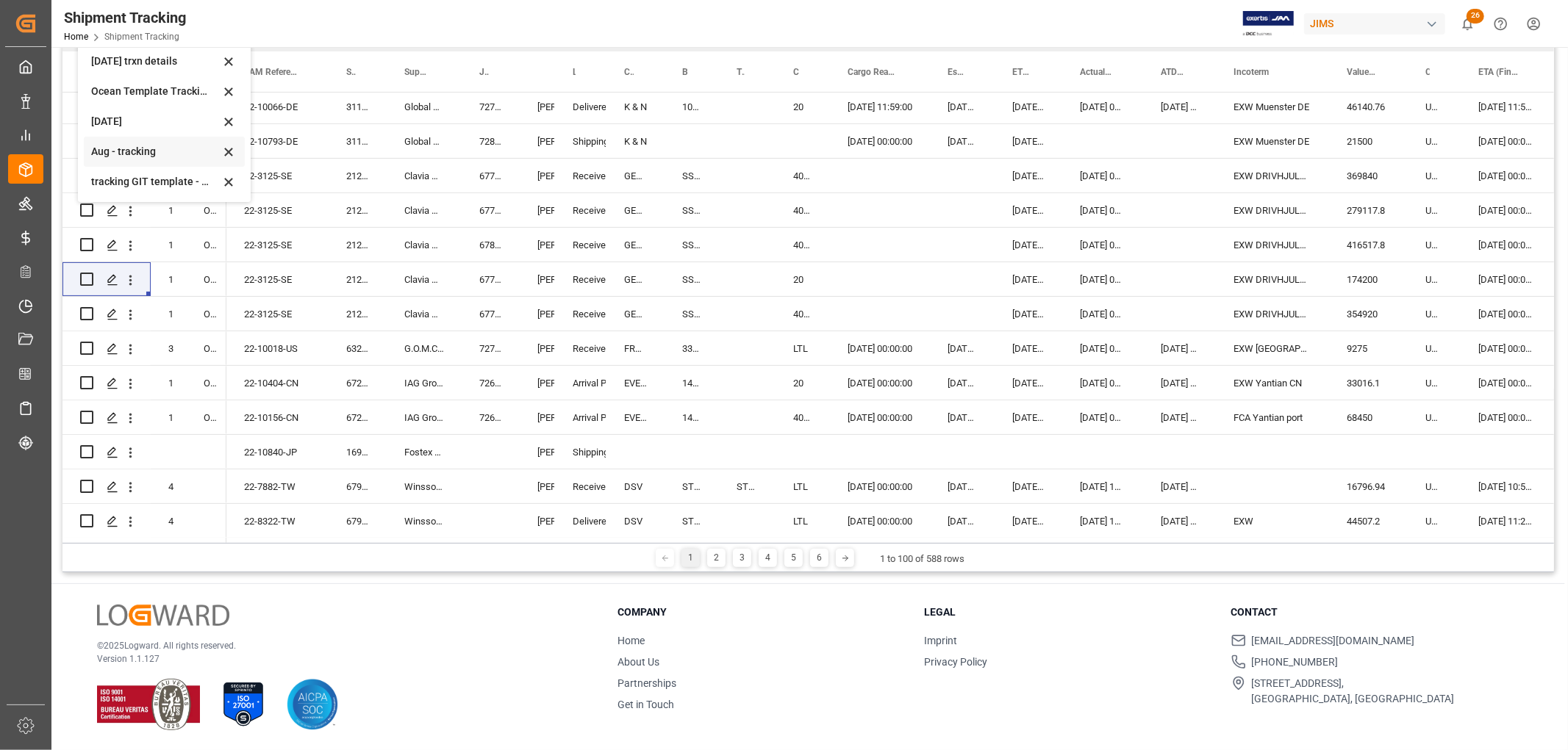
click at [111, 152] on div "Aug - tracking" at bounding box center [155, 152] width 129 height 16
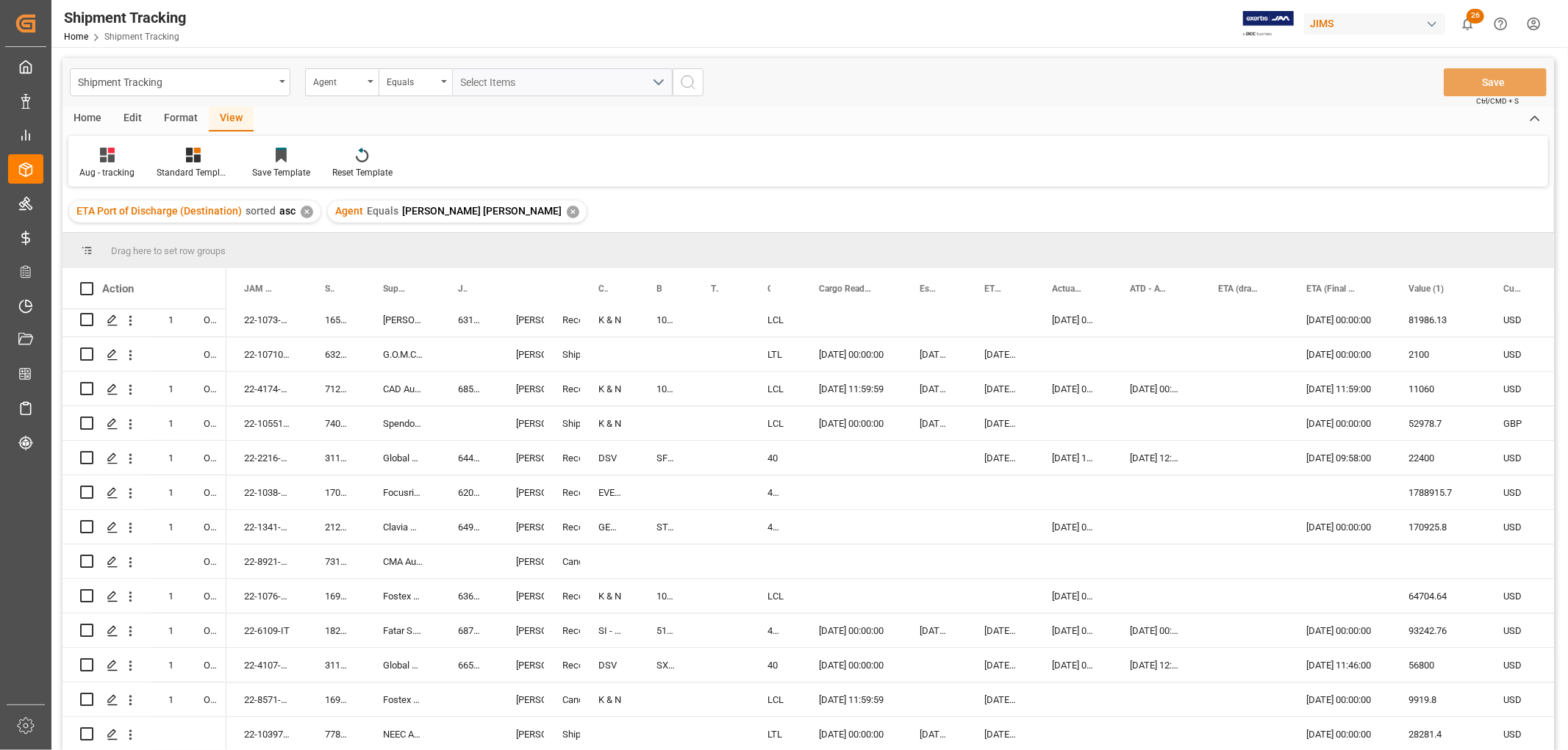
scroll to position [3012, 0]
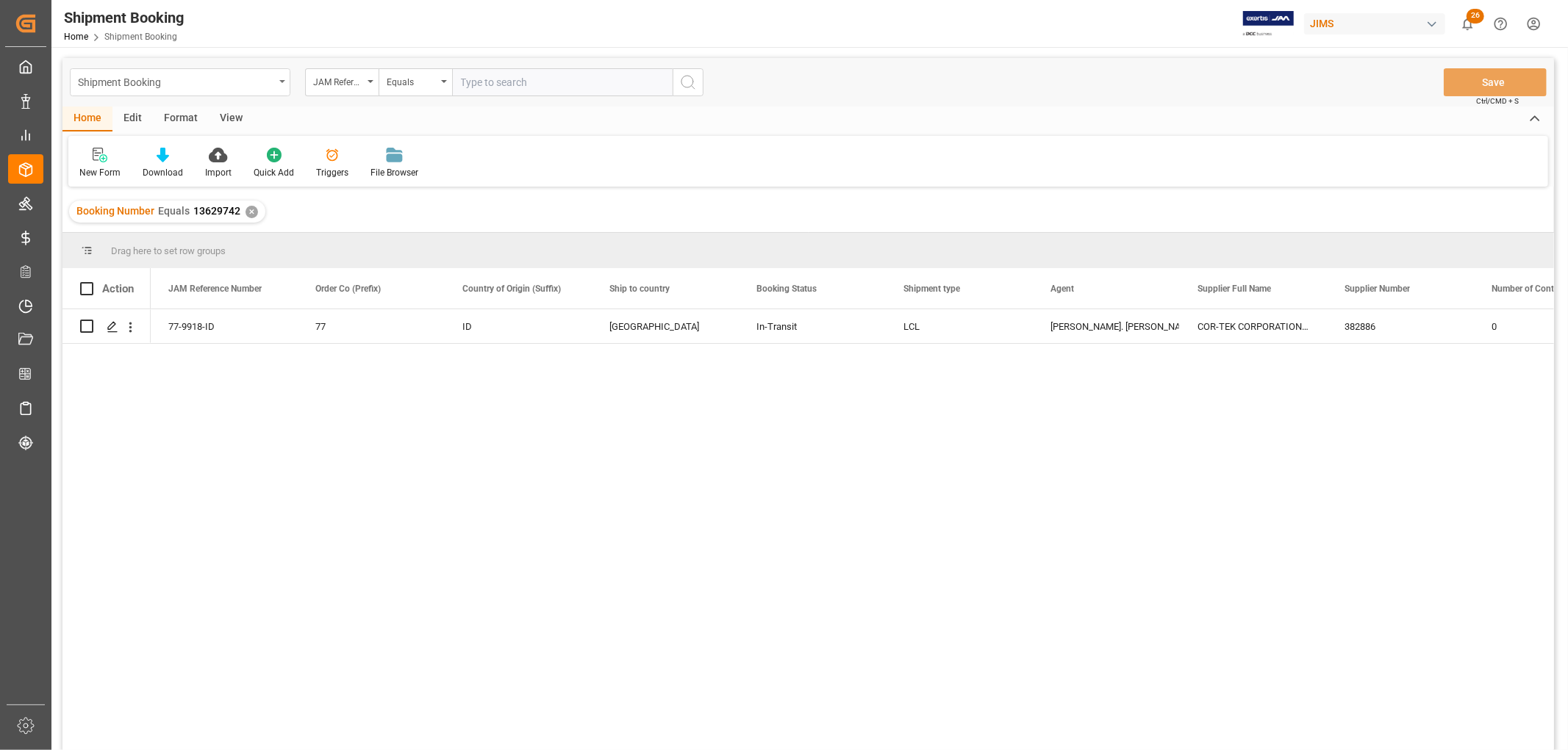
click at [281, 83] on div "Shipment Booking" at bounding box center [180, 82] width 221 height 28
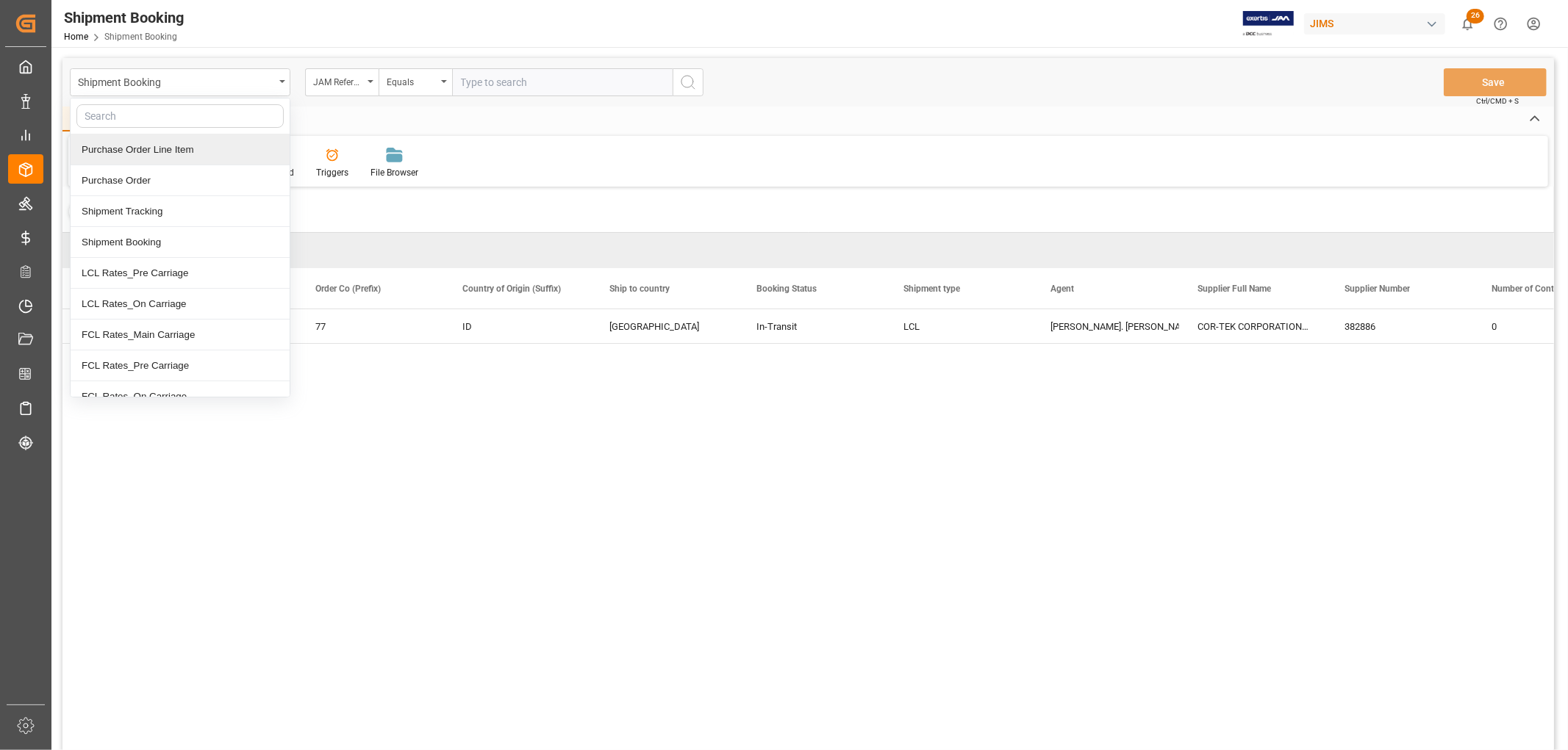
click at [152, 157] on div "Purchase Order Line Item" at bounding box center [180, 150] width 219 height 31
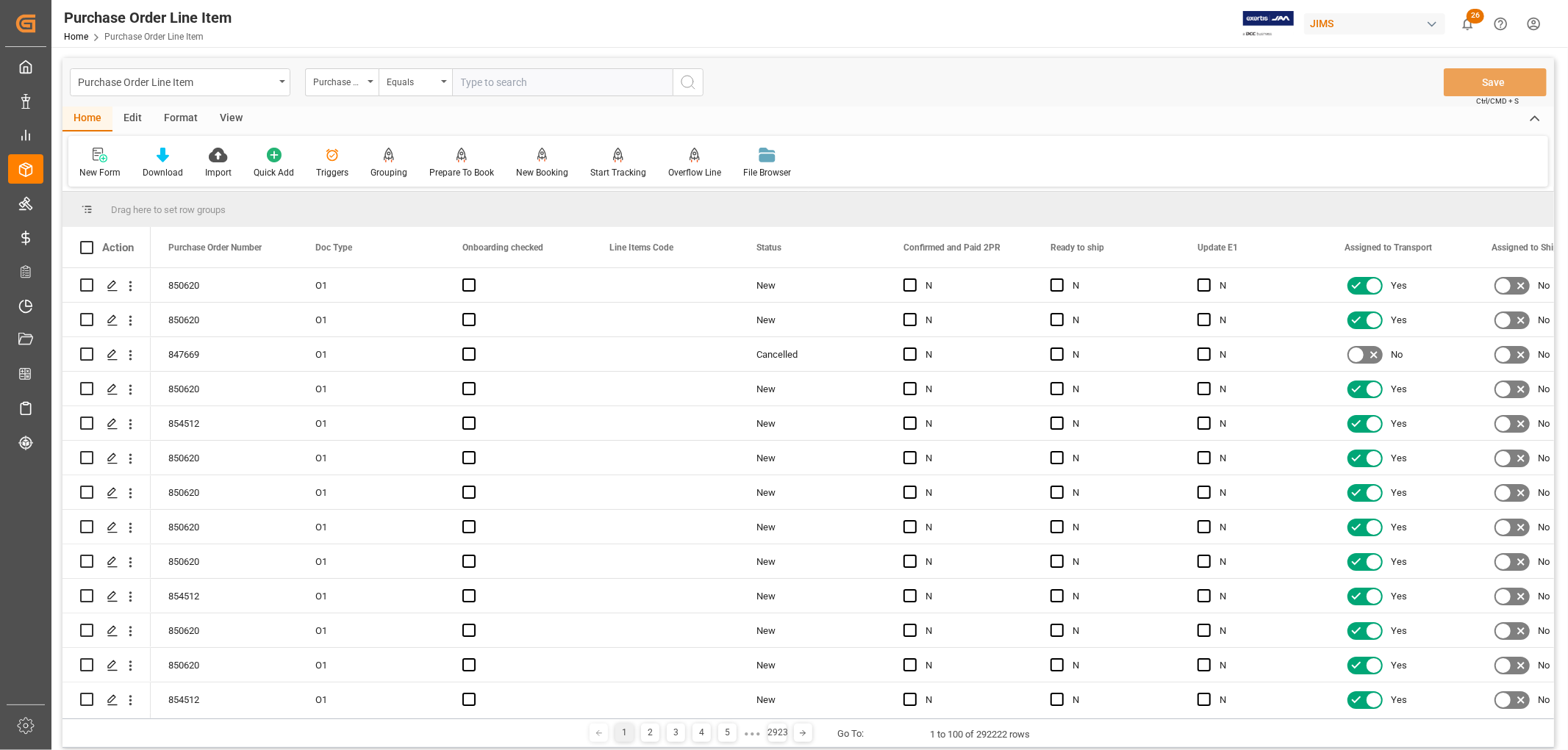
click at [226, 116] on div "View" at bounding box center [231, 119] width 45 height 25
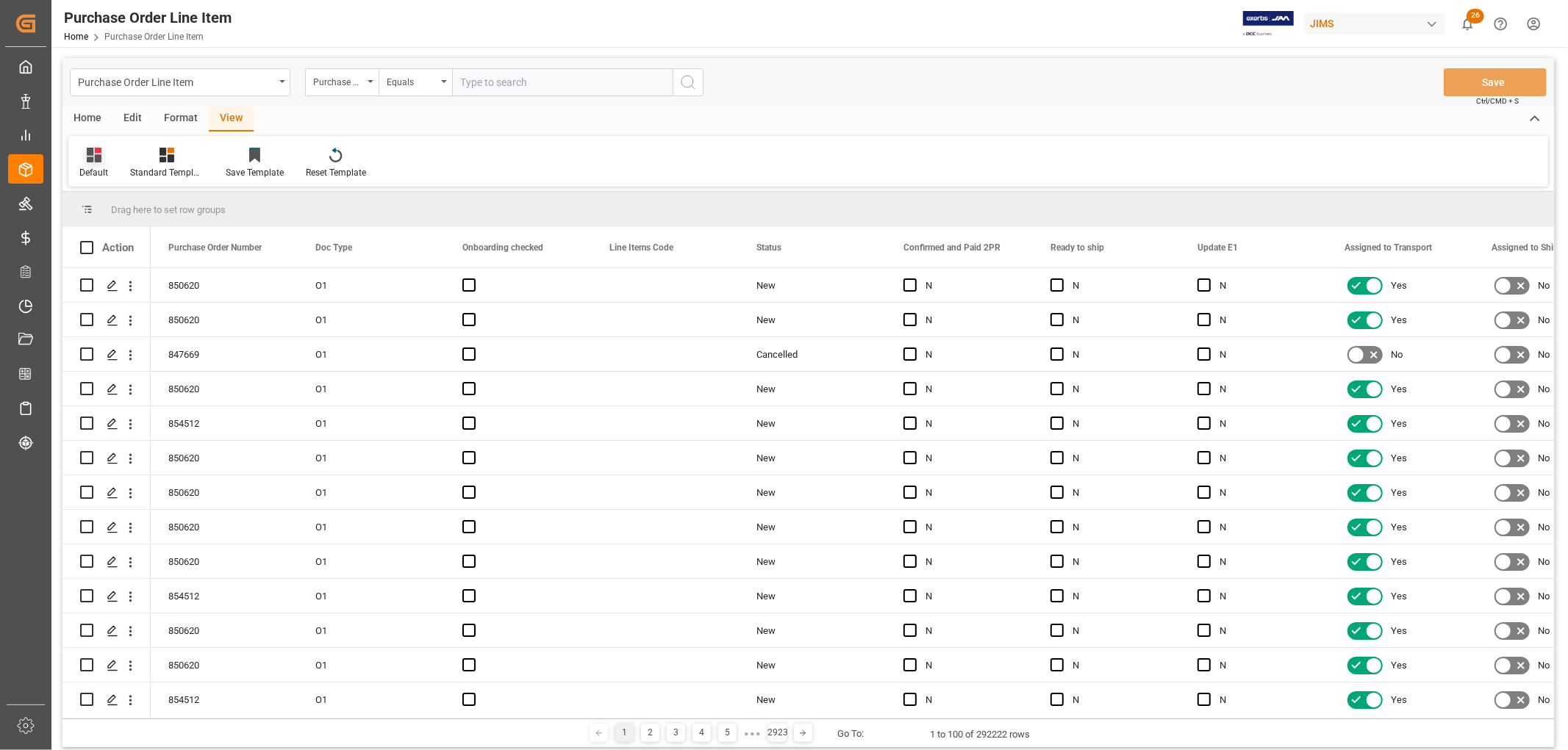
click at [81, 160] on div at bounding box center [93, 154] width 28 height 16
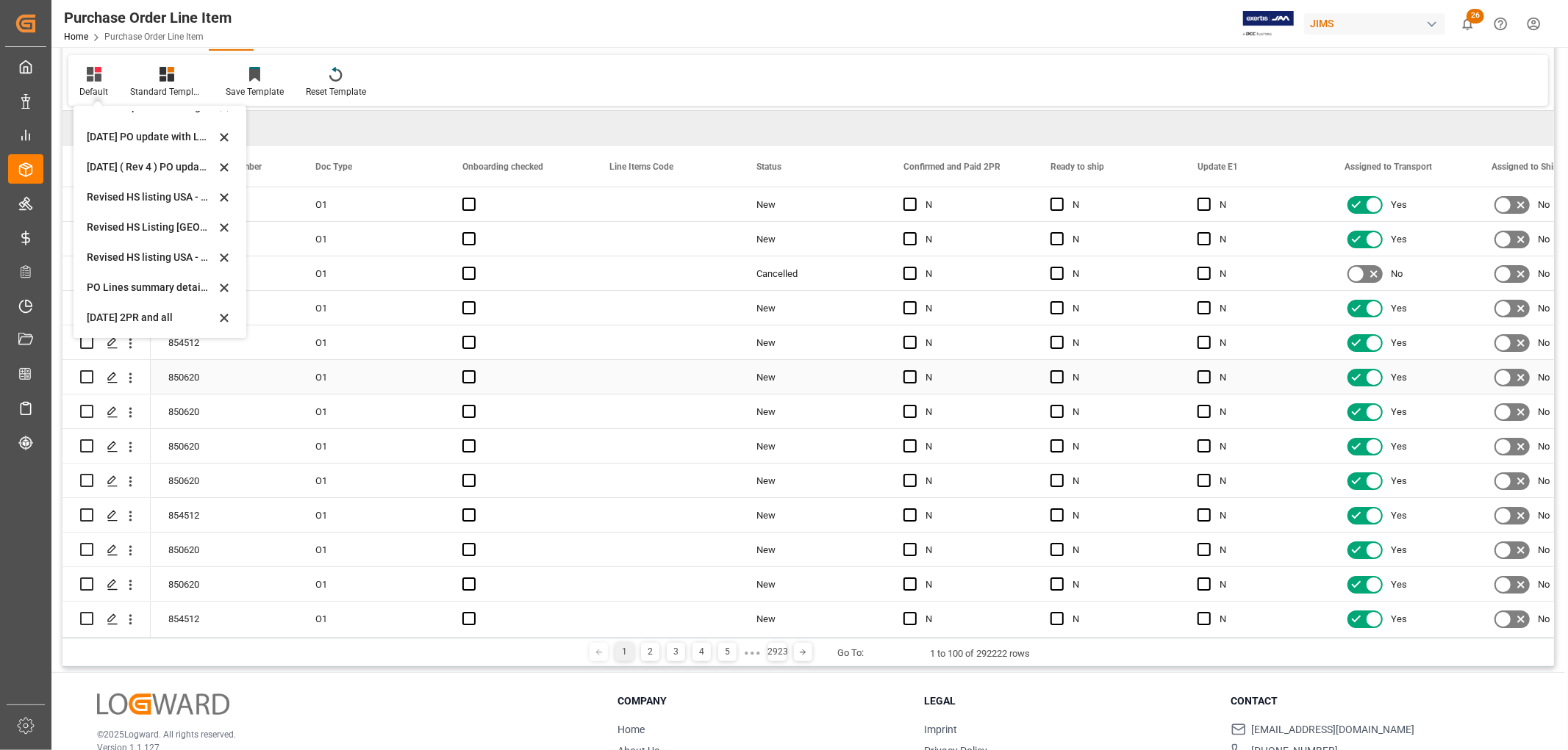
scroll to position [82, 0]
click at [126, 310] on div "[DATE] 2PR and all" at bounding box center [151, 317] width 129 height 16
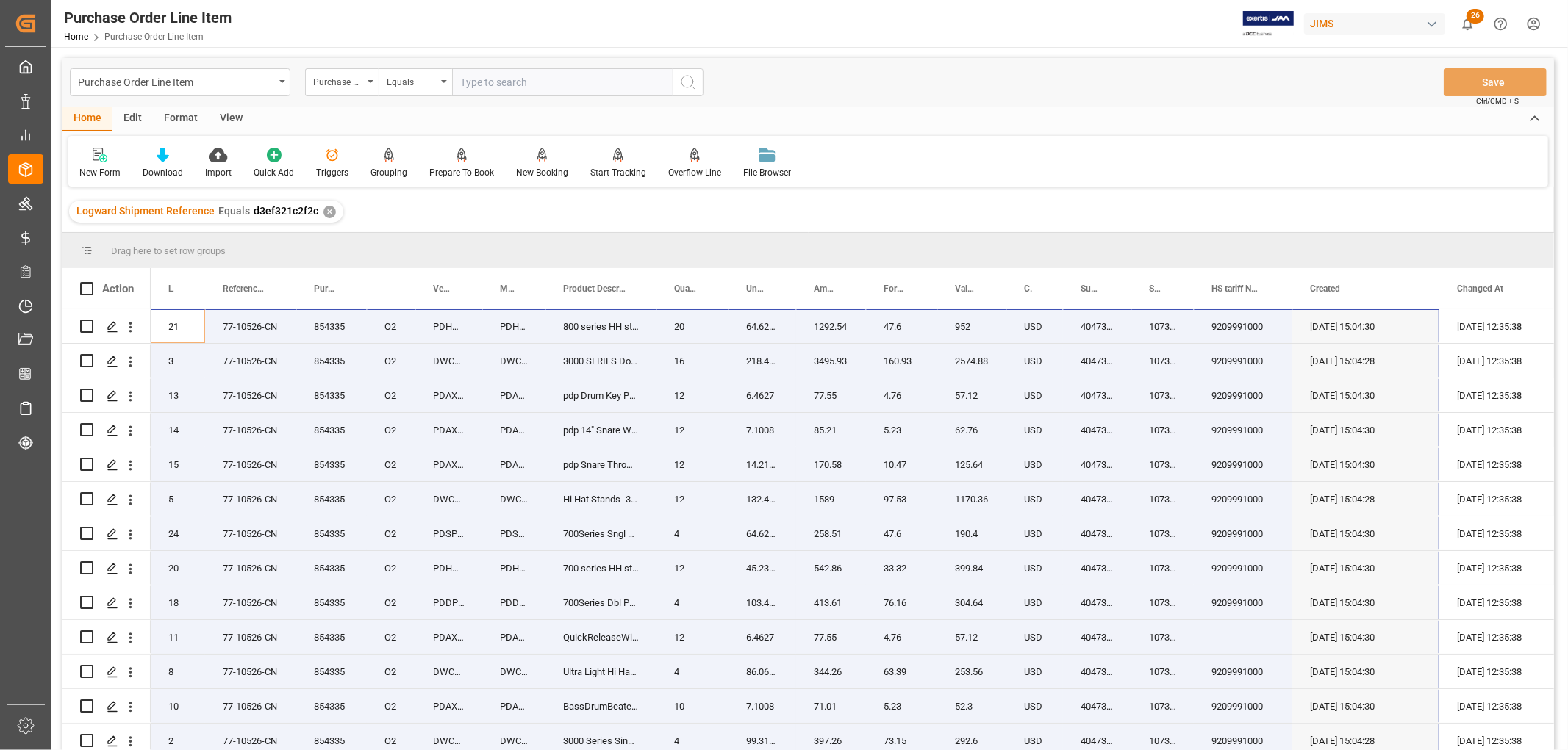
click at [233, 110] on div "View" at bounding box center [231, 119] width 45 height 25
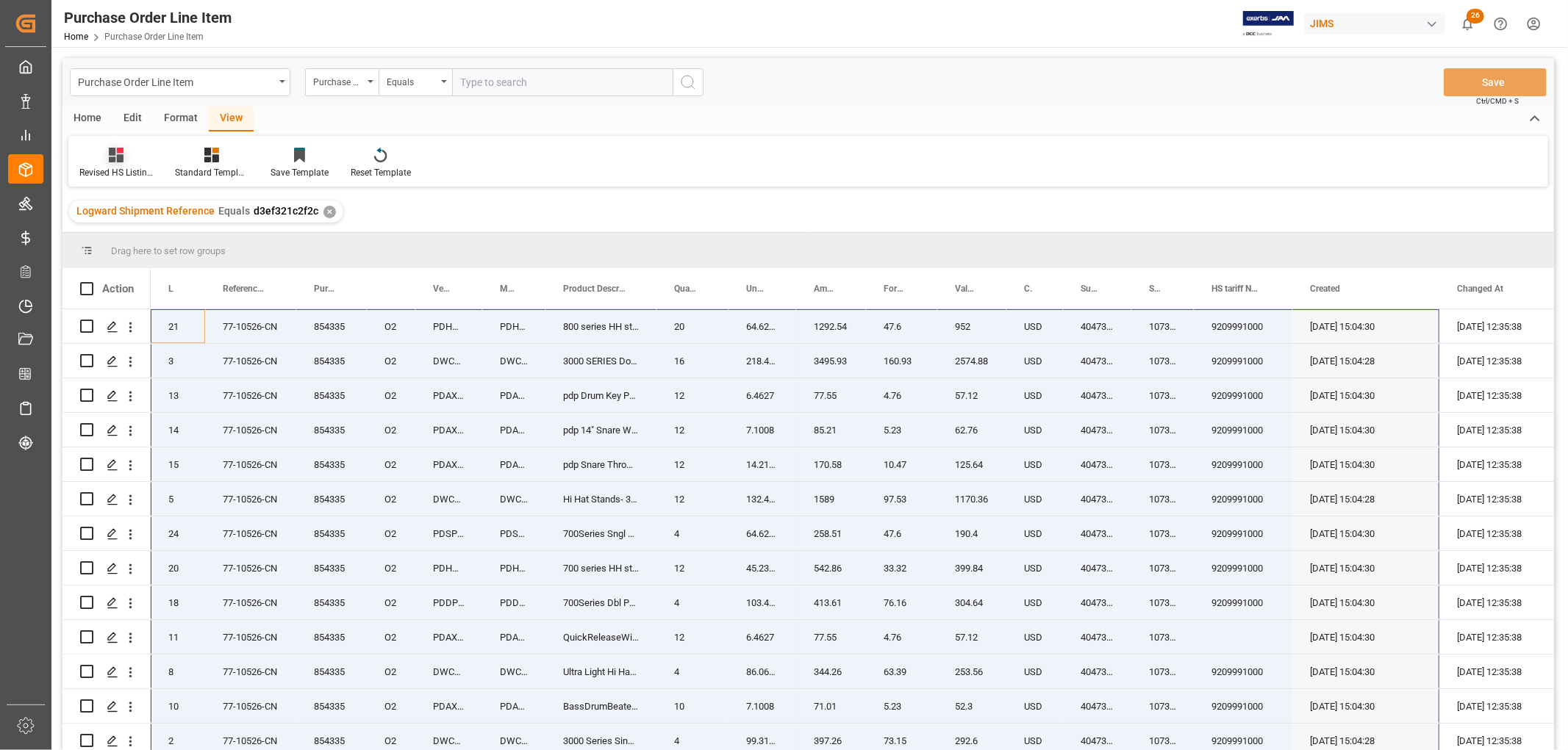
click at [120, 164] on div "Revised HS Listing [GEOGRAPHIC_DATA]" at bounding box center [116, 162] width 96 height 32
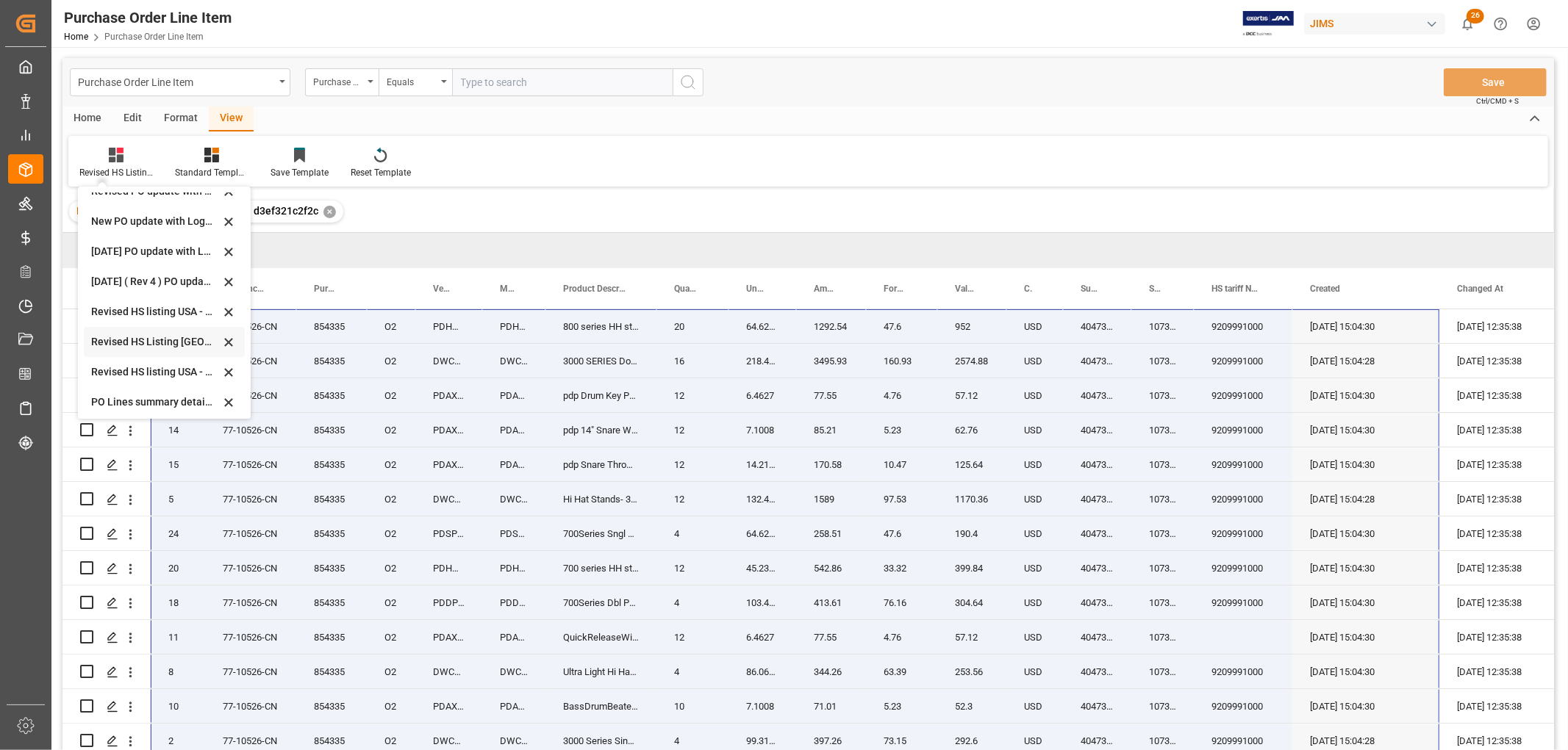
scroll to position [441, 0]
click at [137, 395] on div "[DATE] 2PR and all" at bounding box center [155, 398] width 129 height 16
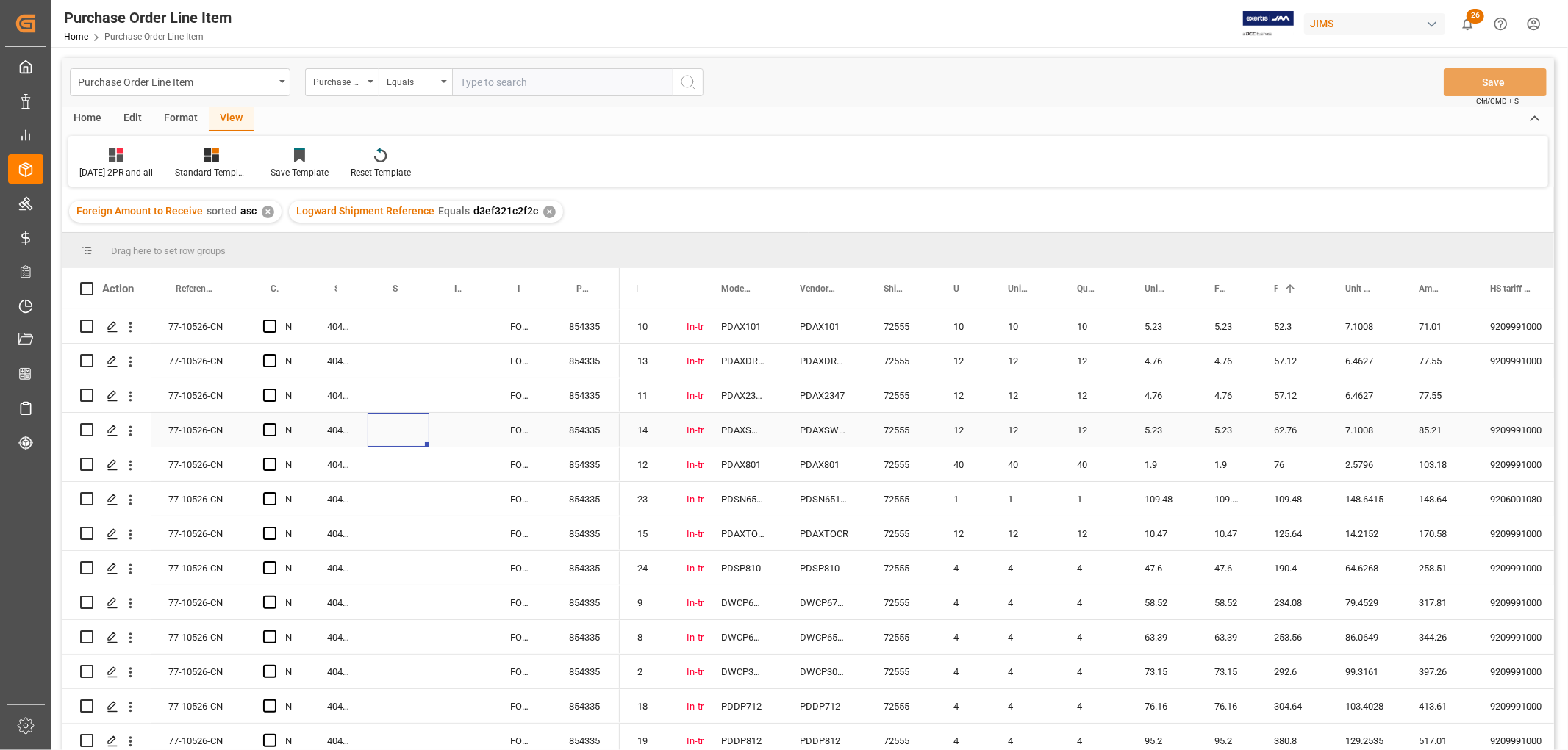
click at [403, 416] on div "Press SPACE to select this row." at bounding box center [398, 429] width 62 height 34
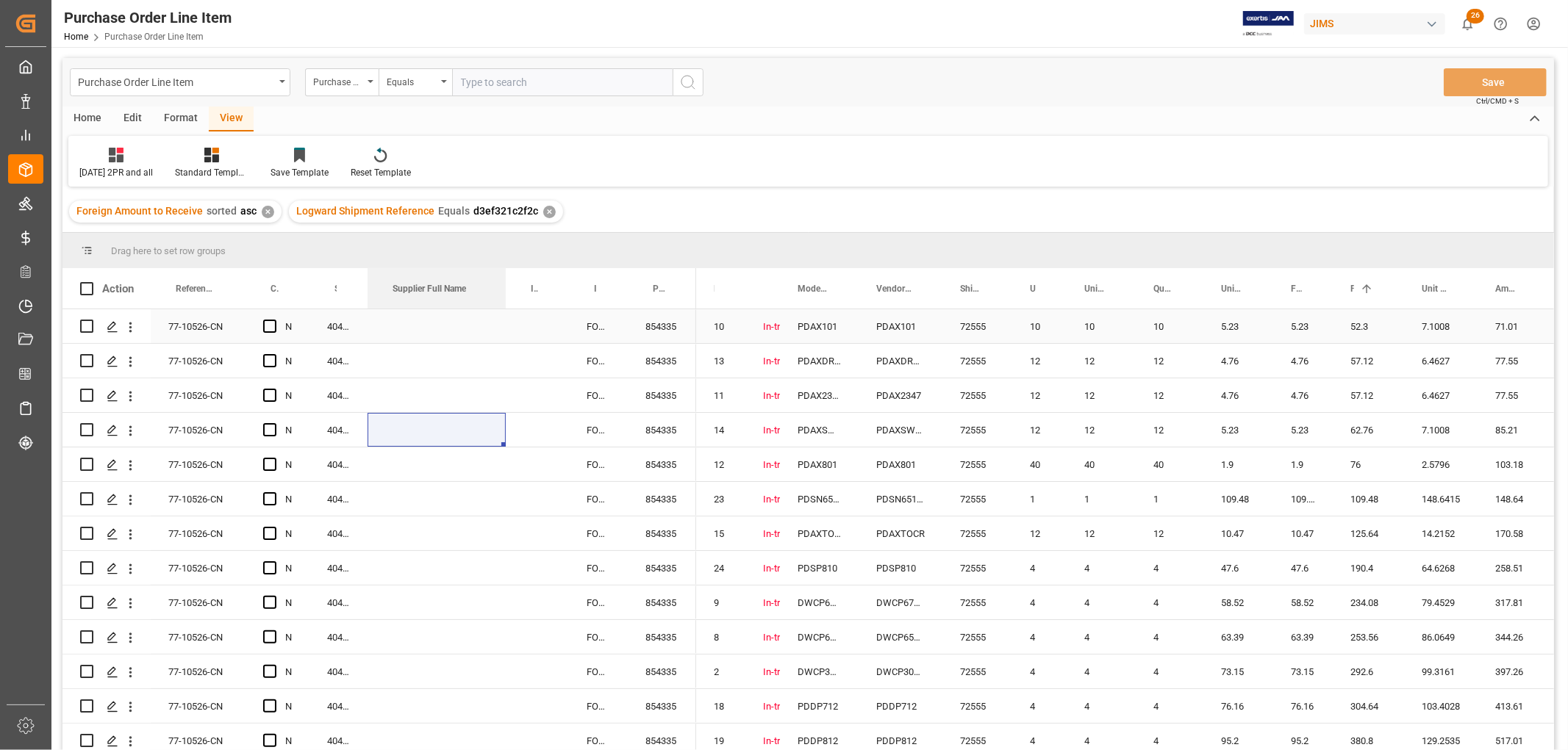
drag, startPoint x: 425, startPoint y: 282, endPoint x: 501, endPoint y: 331, distance: 90.4
click at [501, 331] on div "Action Reference 2 Vendor Confirmed and Paid 2PR Supplier Number 1 N" at bounding box center [807, 514] width 1491 height 491
click at [451, 380] on div "Press SPACE to select this row." at bounding box center [436, 395] width 138 height 34
click at [423, 391] on div "Press SPACE to select this row." at bounding box center [436, 395] width 138 height 34
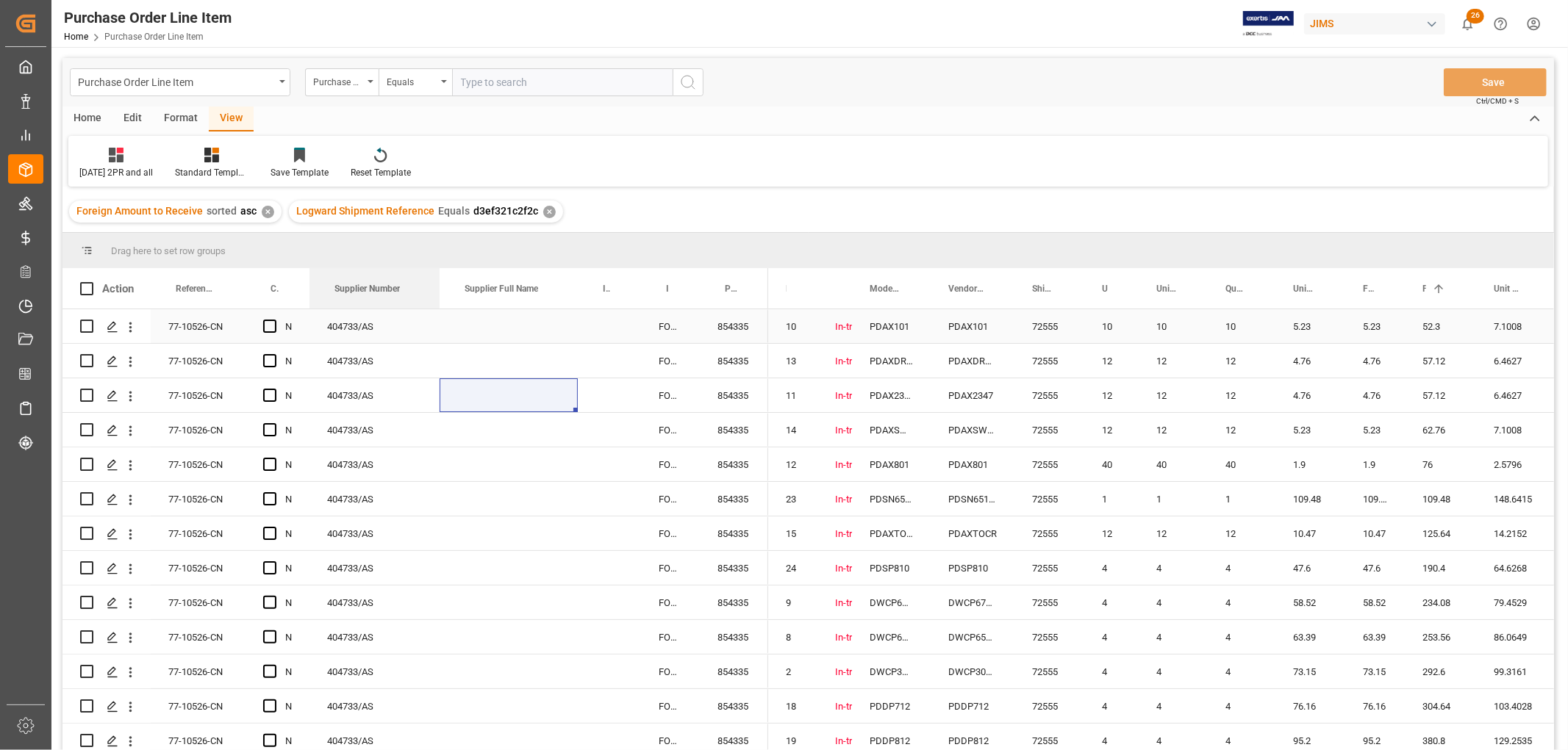
drag, startPoint x: 365, startPoint y: 283, endPoint x: 436, endPoint y: 323, distance: 81.5
click at [436, 323] on div "Action Reference 2 Vendor Confirmed and Paid 2PR Supplier Number 1 N" at bounding box center [807, 514] width 1491 height 491
click at [469, 330] on div "Press SPACE to select this row." at bounding box center [509, 326] width 138 height 34
click at [373, 77] on div "Purchase Order Number" at bounding box center [342, 82] width 73 height 28
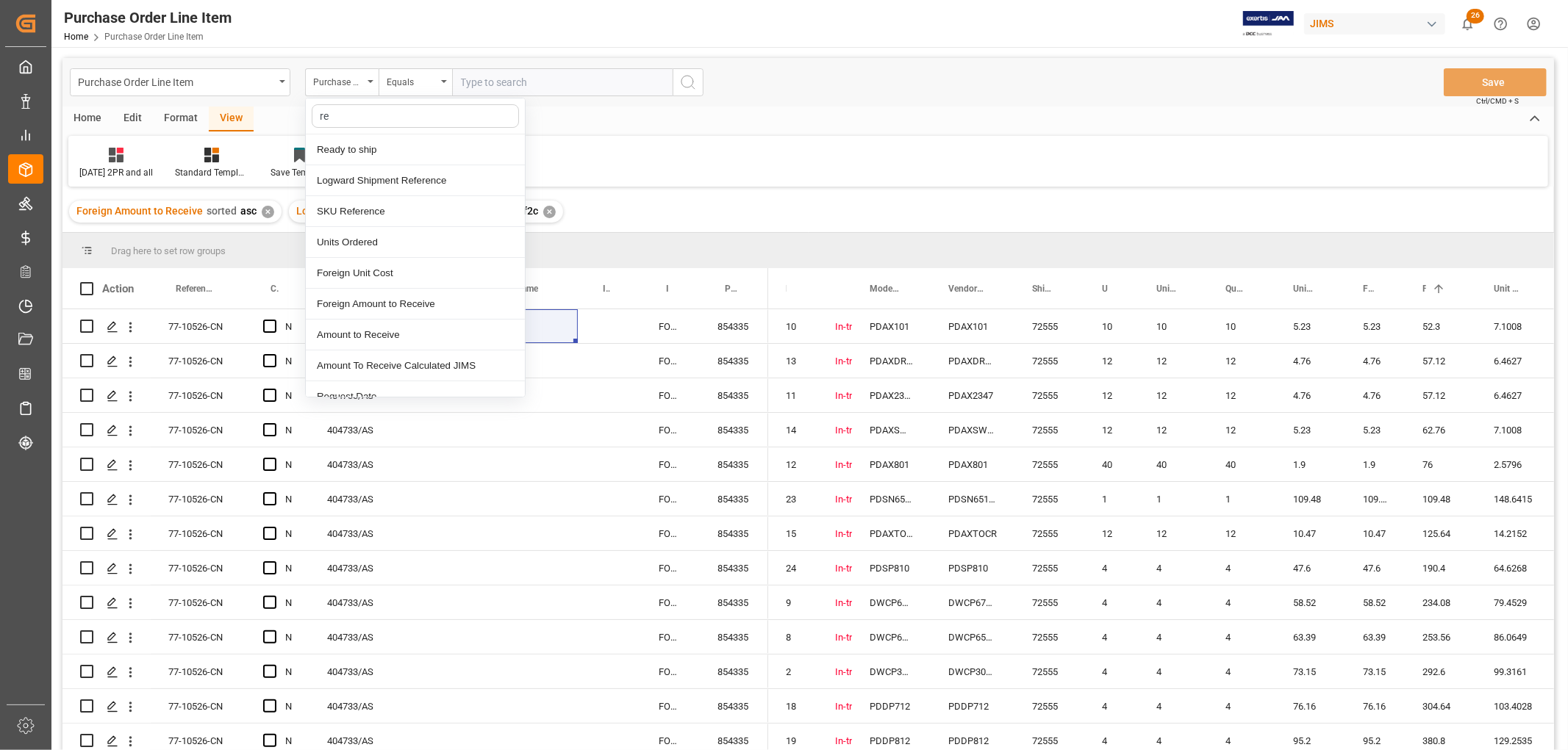
type input "ref"
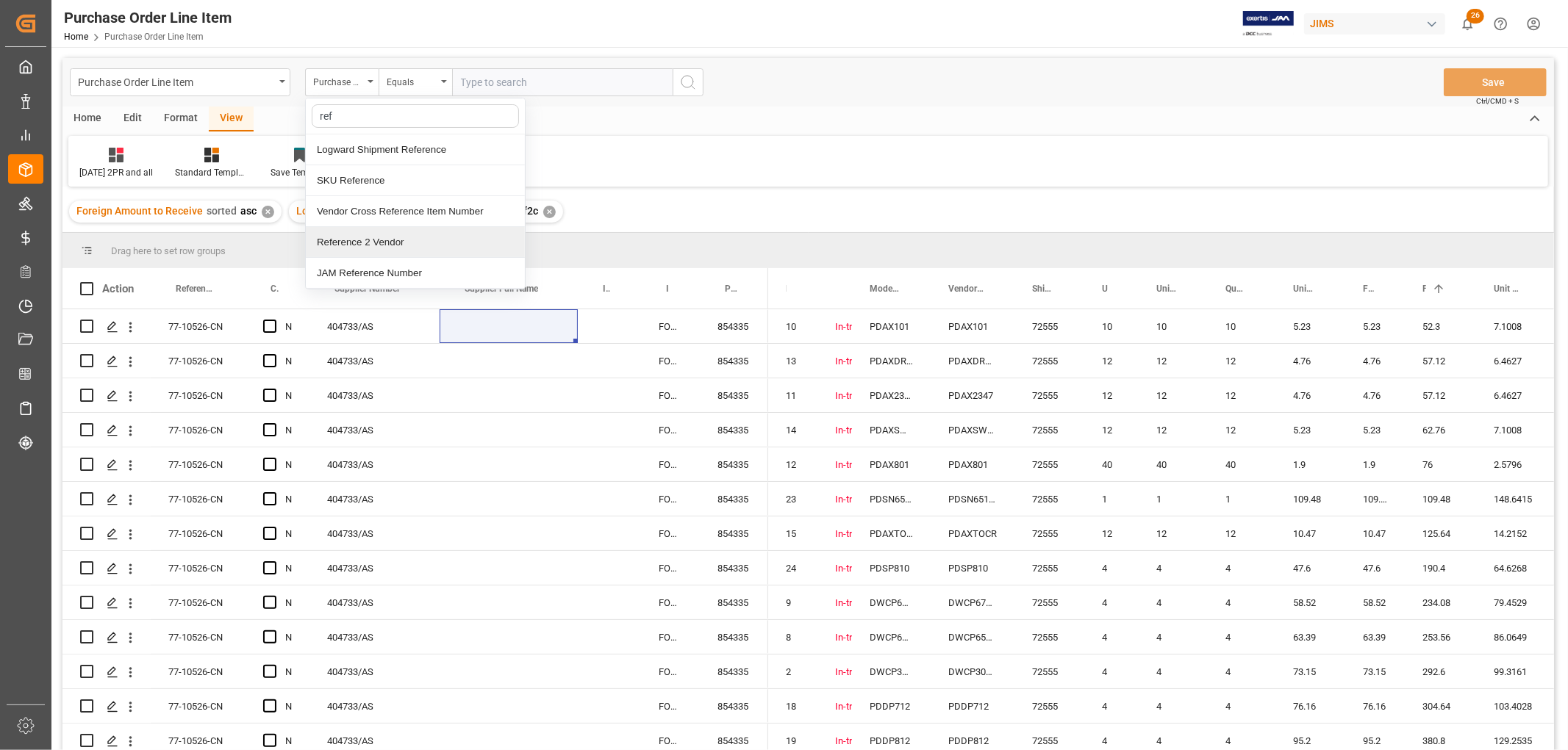
click at [333, 253] on div "Reference 2 Vendor" at bounding box center [415, 242] width 219 height 31
click at [515, 82] on input "text" at bounding box center [562, 82] width 221 height 28
paste input "77-10818-[GEOGRAPHIC_DATA]"
type input "77-10818-[GEOGRAPHIC_DATA]"
click at [693, 82] on icon "search button" at bounding box center [687, 82] width 17 height 17
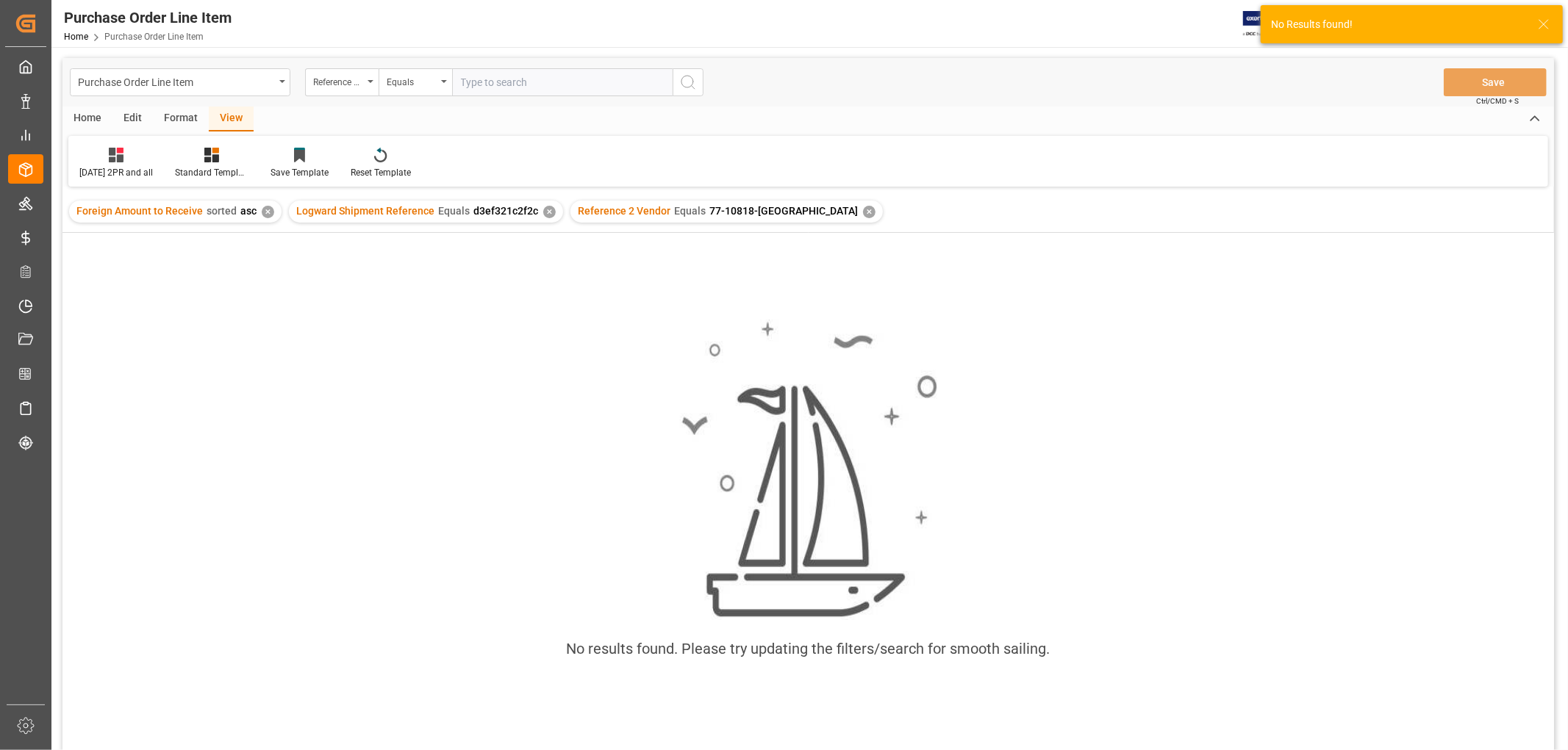
click at [543, 207] on div "✕" at bounding box center [549, 212] width 12 height 12
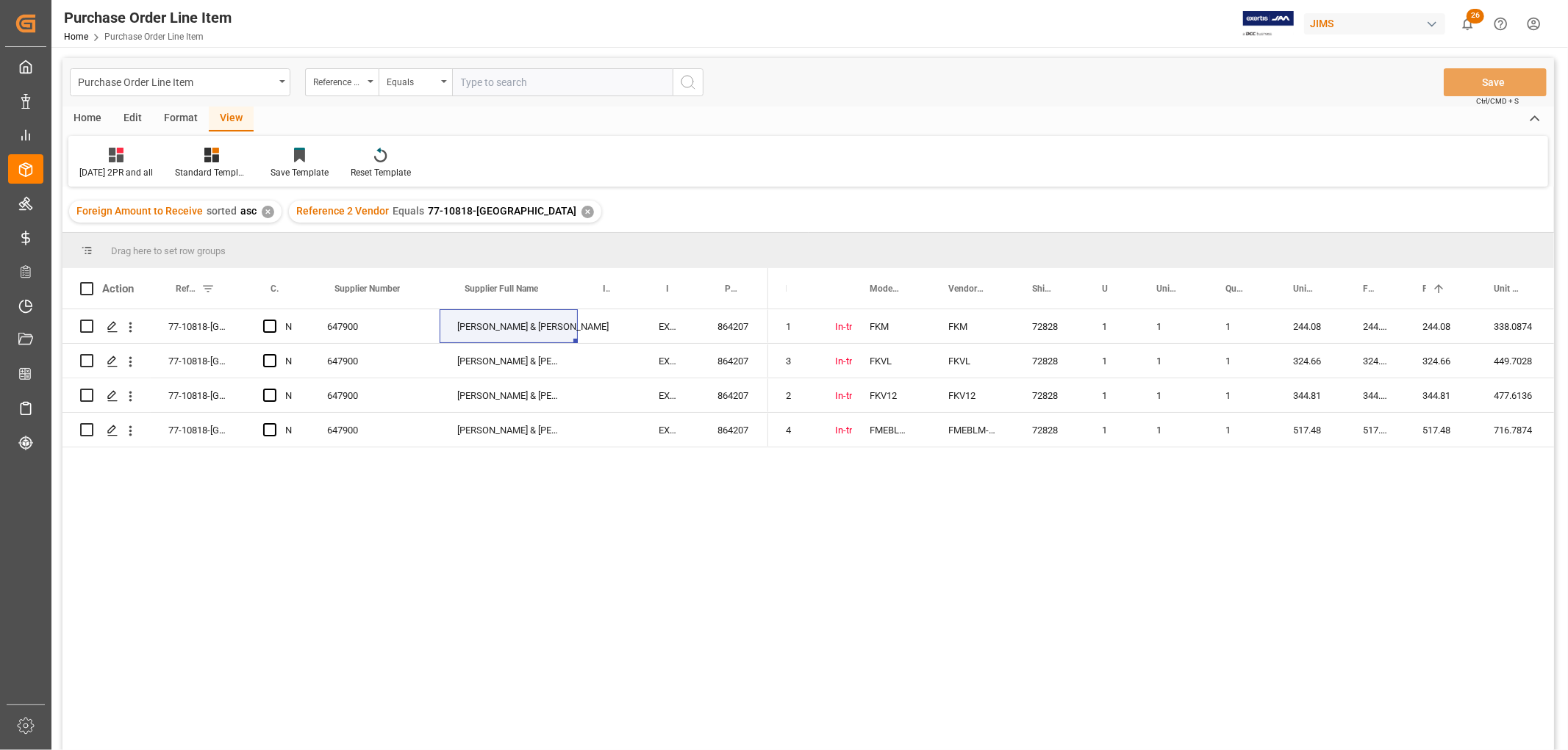
click at [500, 87] on input "text" at bounding box center [562, 82] width 221 height 28
click at [581, 207] on div "✕" at bounding box center [587, 212] width 12 height 12
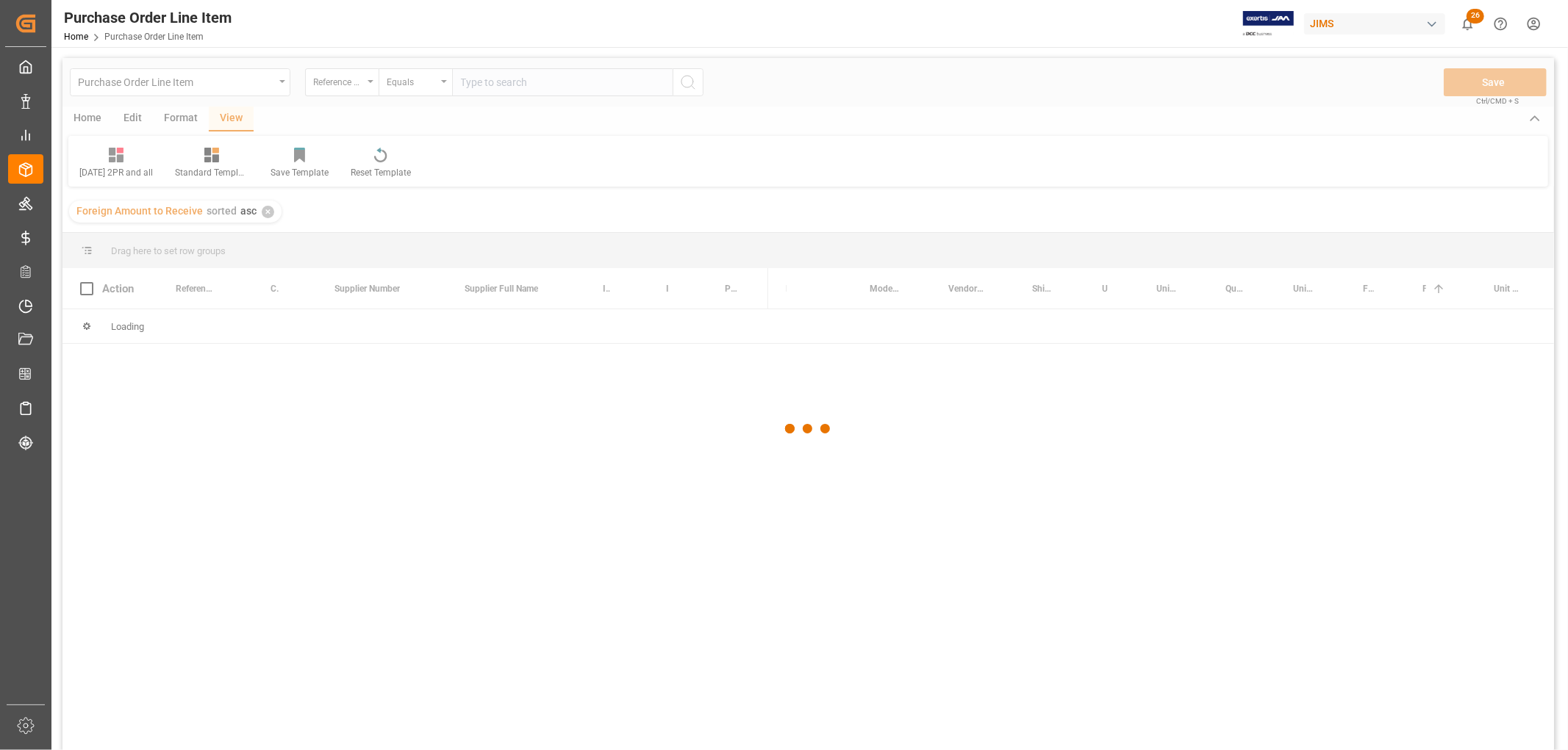
click at [480, 84] on div at bounding box center [807, 428] width 1491 height 741
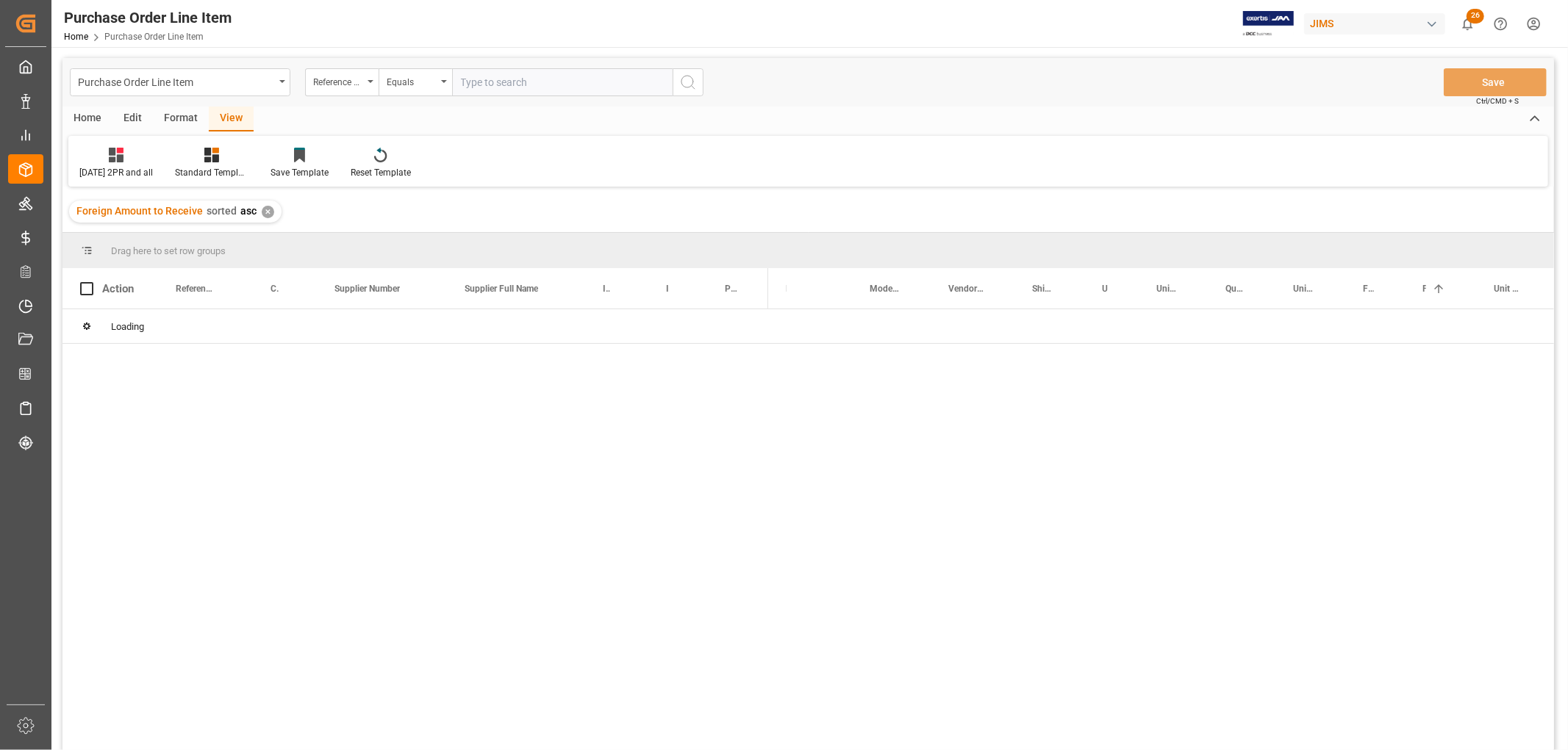
click at [480, 86] on input "text" at bounding box center [562, 82] width 221 height 28
paste input "77-10888-[GEOGRAPHIC_DATA]"
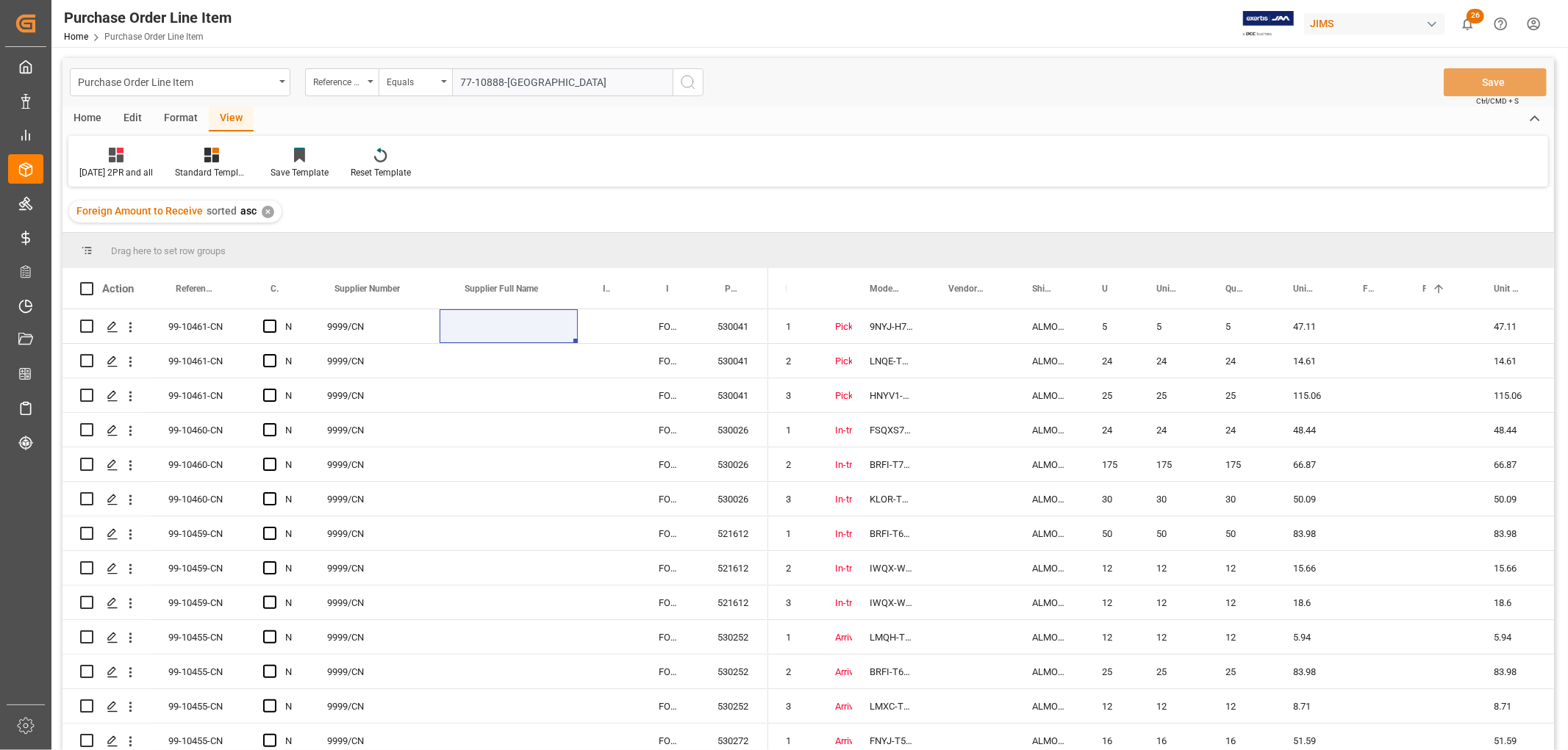
type input "77-10888-[GEOGRAPHIC_DATA]"
click at [691, 83] on icon "search button" at bounding box center [687, 82] width 17 height 17
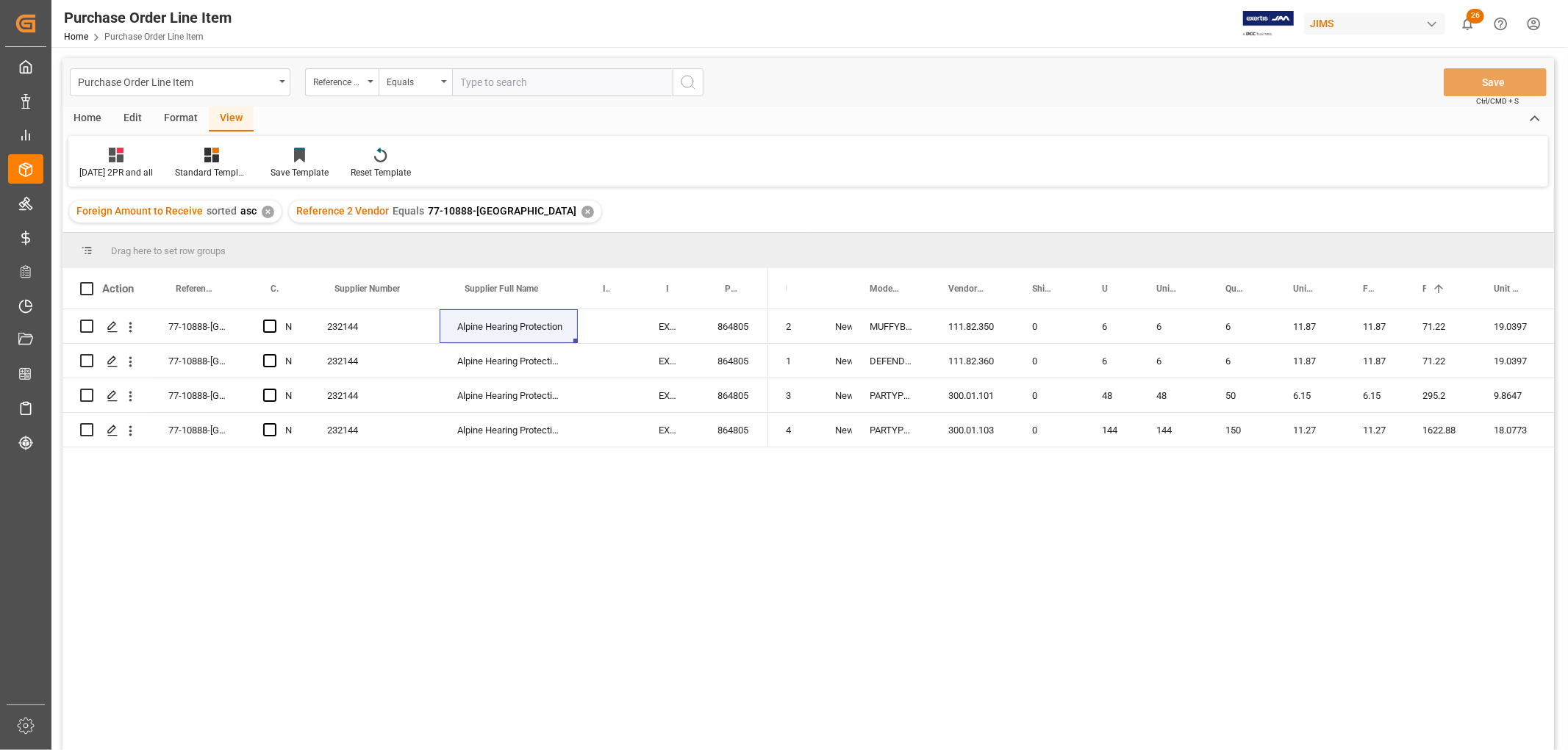
click at [581, 211] on div "✕" at bounding box center [587, 212] width 12 height 12
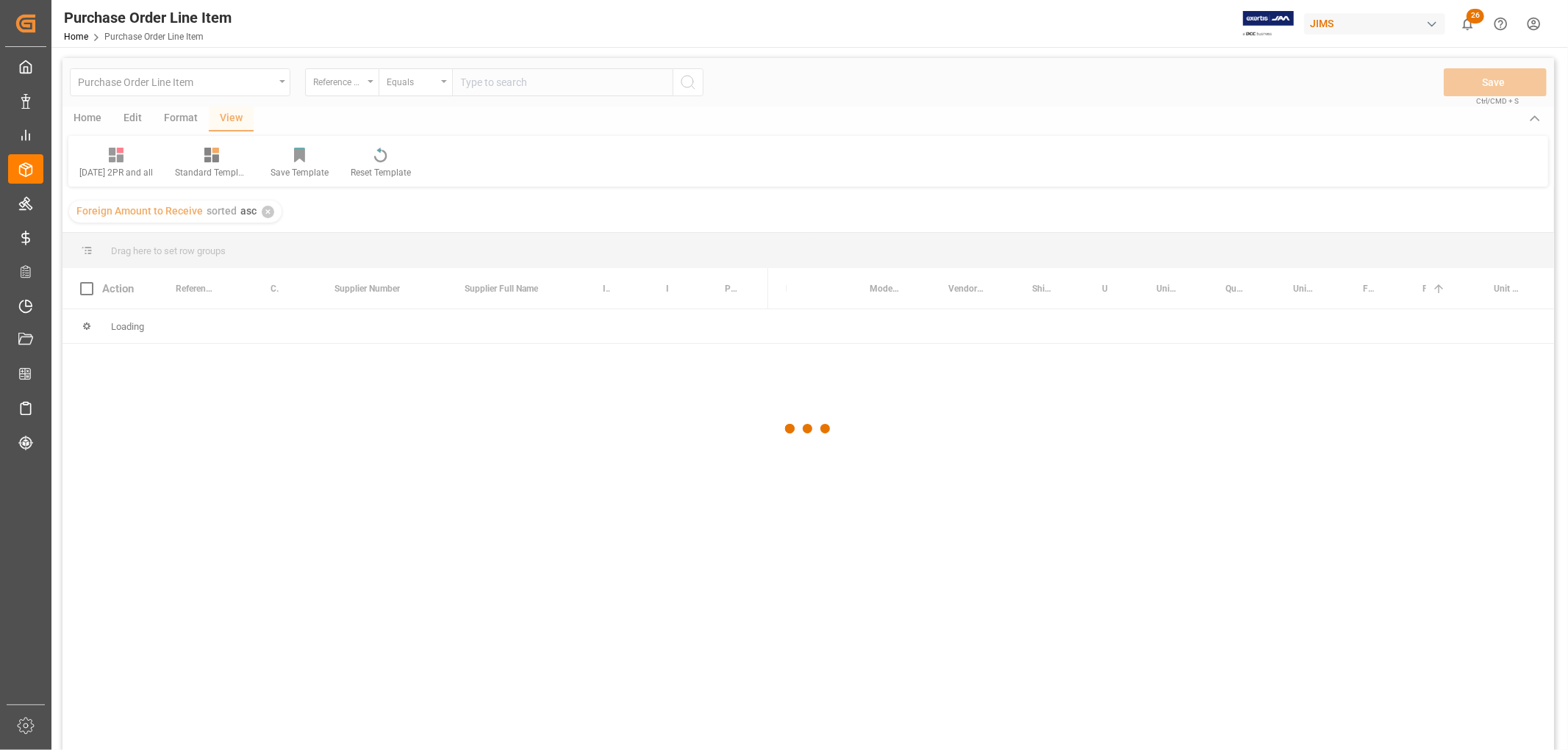
click at [500, 87] on div at bounding box center [807, 428] width 1491 height 741
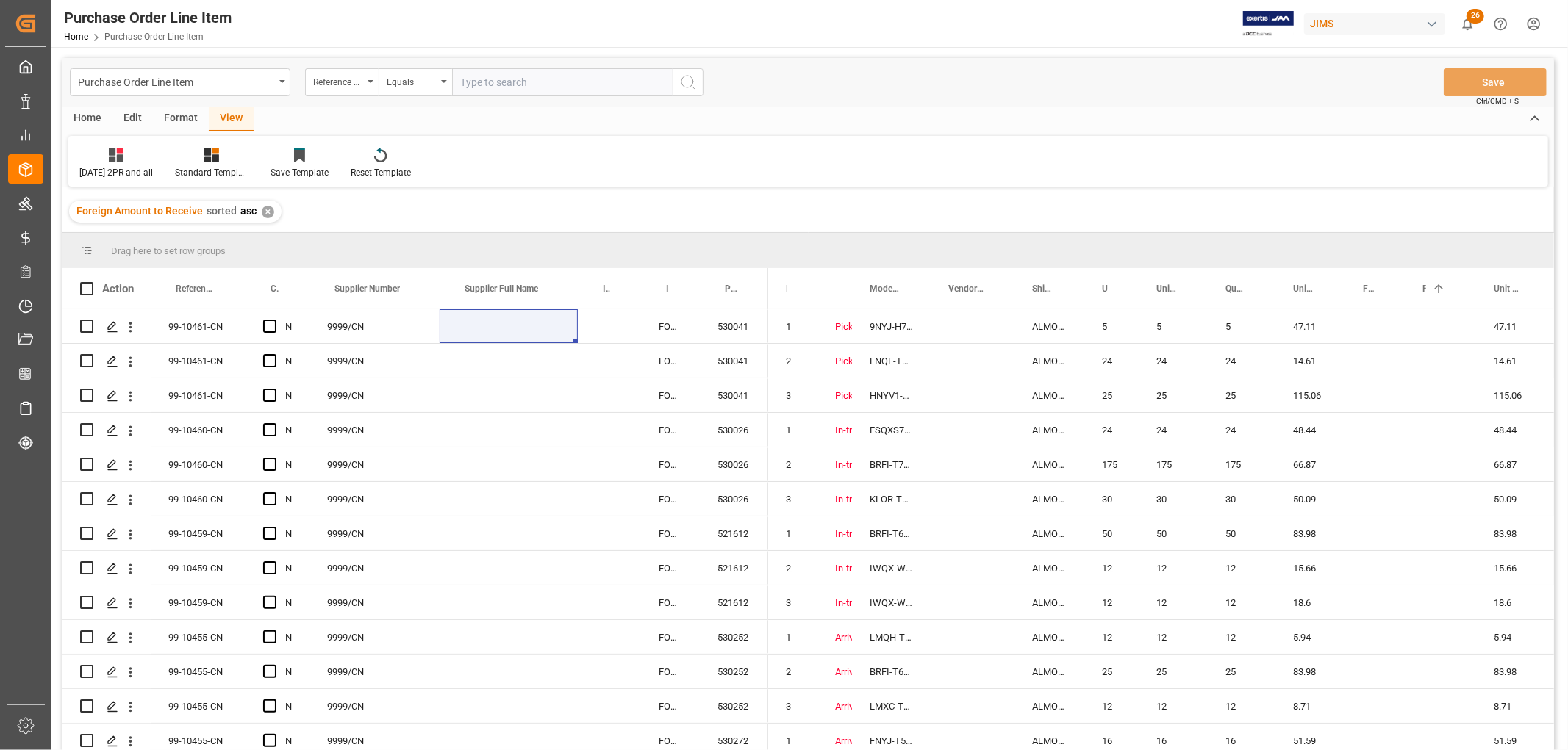
click at [498, 86] on input "text" at bounding box center [562, 82] width 221 height 28
paste input "77-10744-[GEOGRAPHIC_DATA]"
type input "77-10744-[GEOGRAPHIC_DATA]"
click at [685, 88] on icon "search button" at bounding box center [687, 82] width 17 height 17
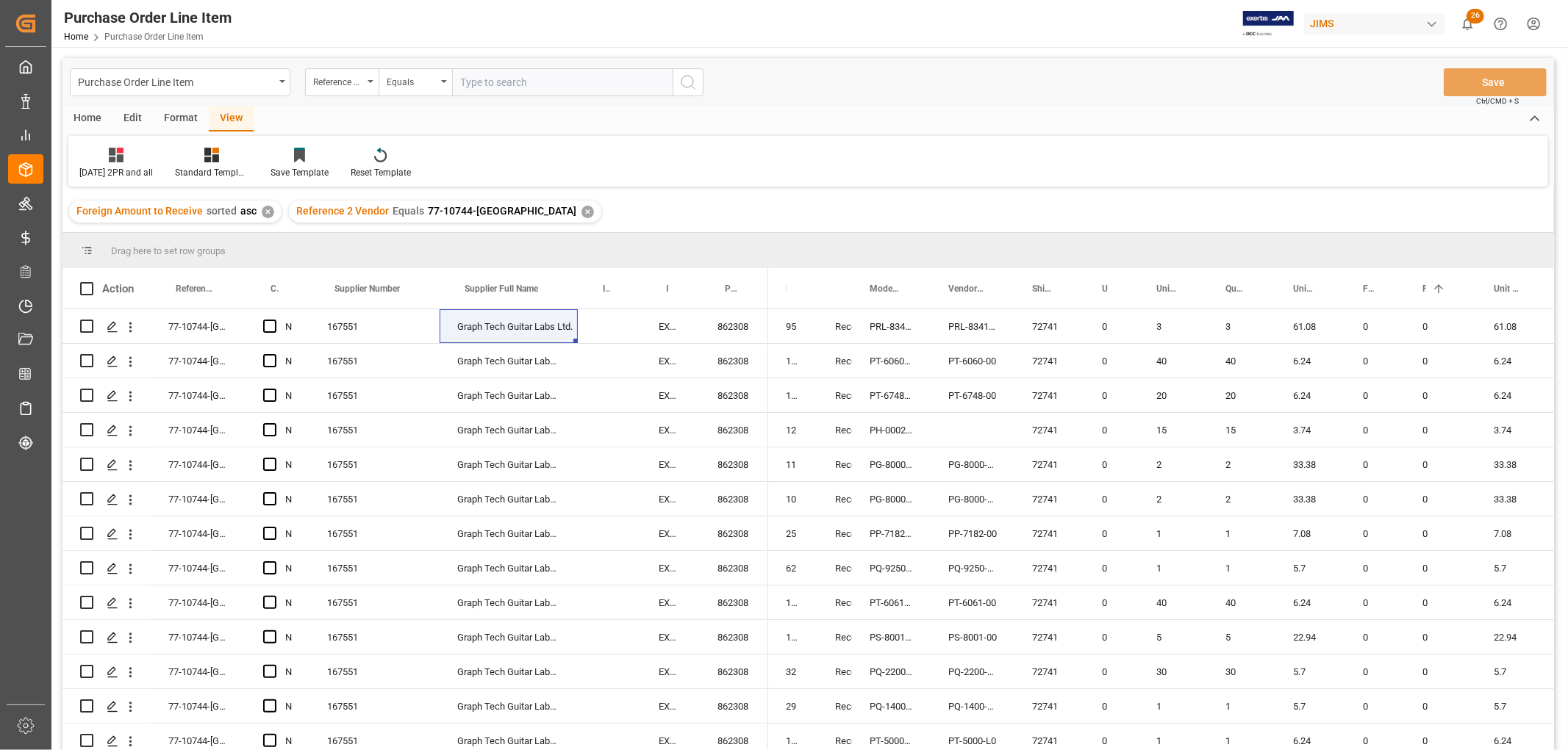
click at [488, 79] on input "text" at bounding box center [562, 82] width 221 height 28
paste input "77-10564-[GEOGRAPHIC_DATA]"
type input "77-10564-[GEOGRAPHIC_DATA]"
click at [581, 209] on div "✕" at bounding box center [587, 212] width 12 height 12
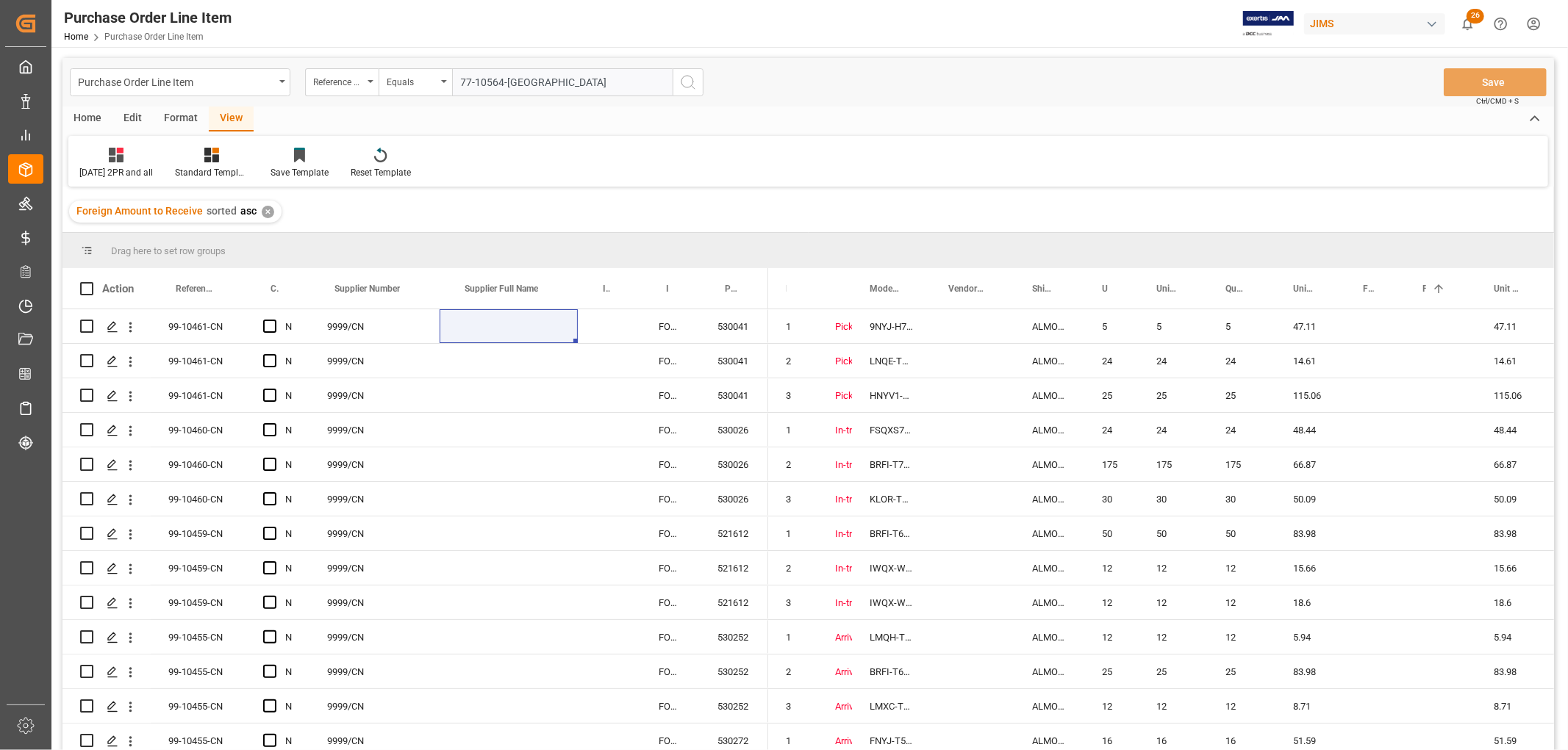
click at [688, 82] on icon "search button" at bounding box center [687, 82] width 17 height 17
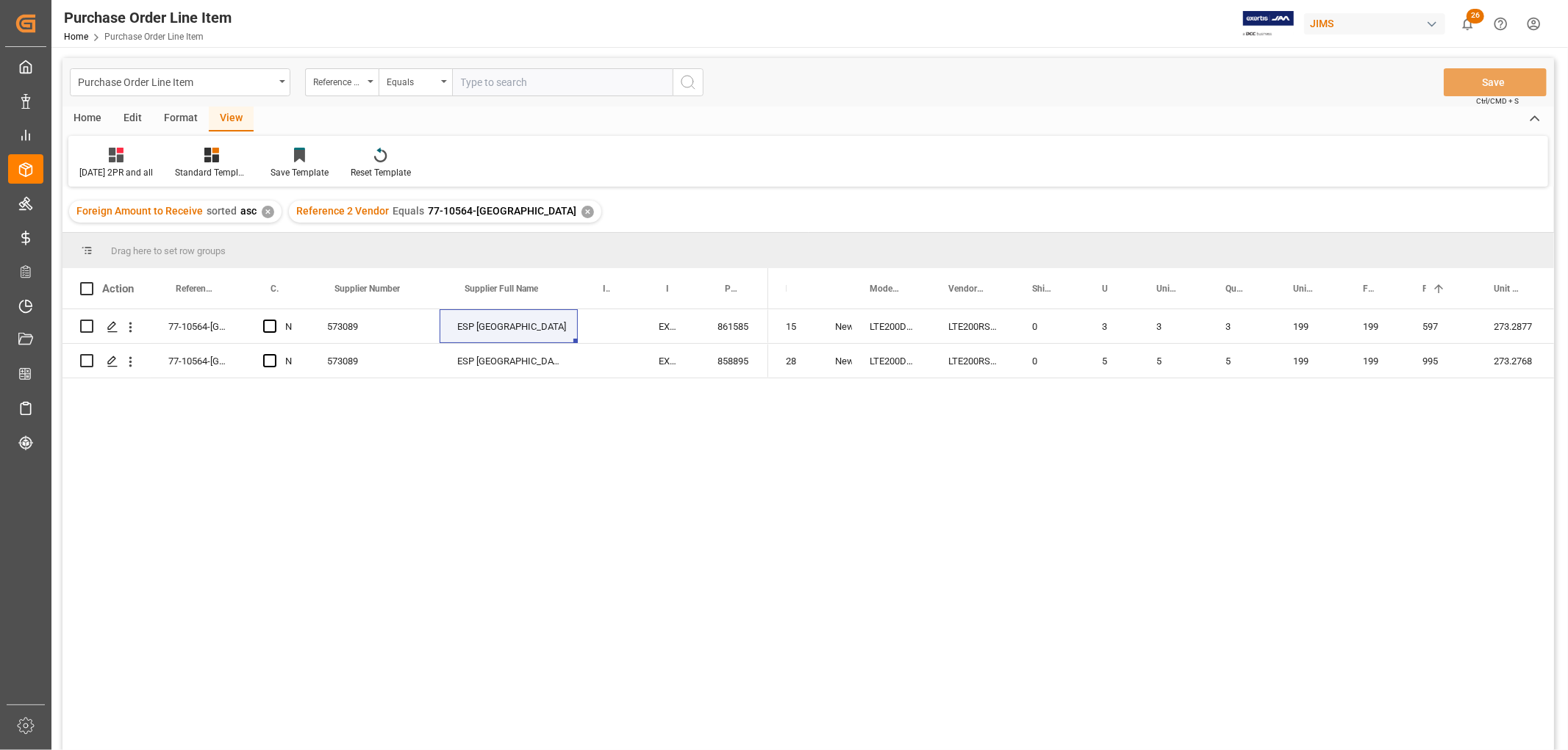
click at [420, 397] on div "77-10564-US N 573089 ESP USA EXW North Hollywood, 861585 77-10564-US N 573089 E…" at bounding box center [807, 532] width 1491 height 445
click at [581, 209] on div "✕" at bounding box center [587, 212] width 12 height 12
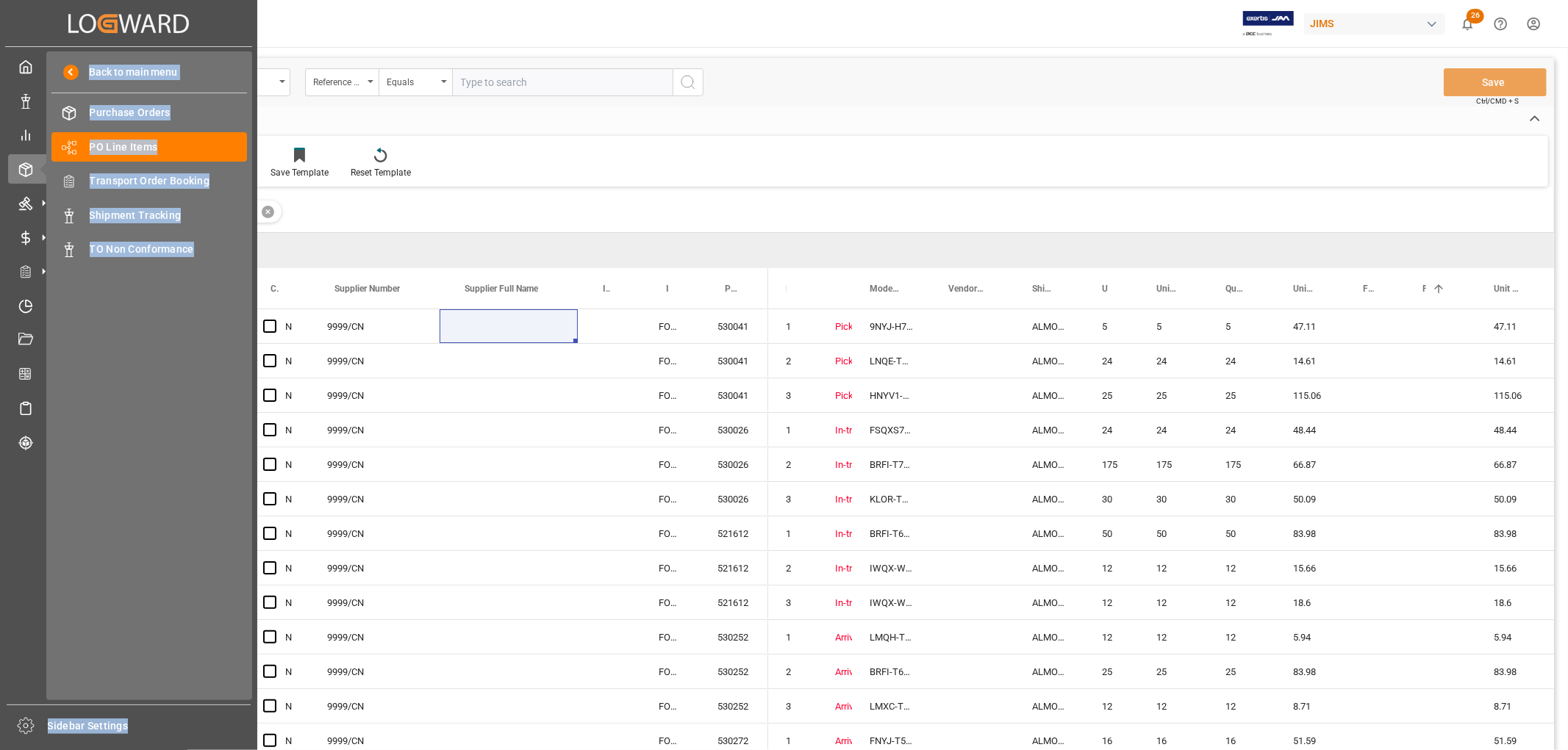
drag, startPoint x: 246, startPoint y: 12, endPoint x: 103, endPoint y: 21, distance: 143.3
click at [103, 21] on div "Created by potrace 1.15, written by Peter Selinger 2001-2017 Created by potrace…" at bounding box center [784, 375] width 1568 height 750
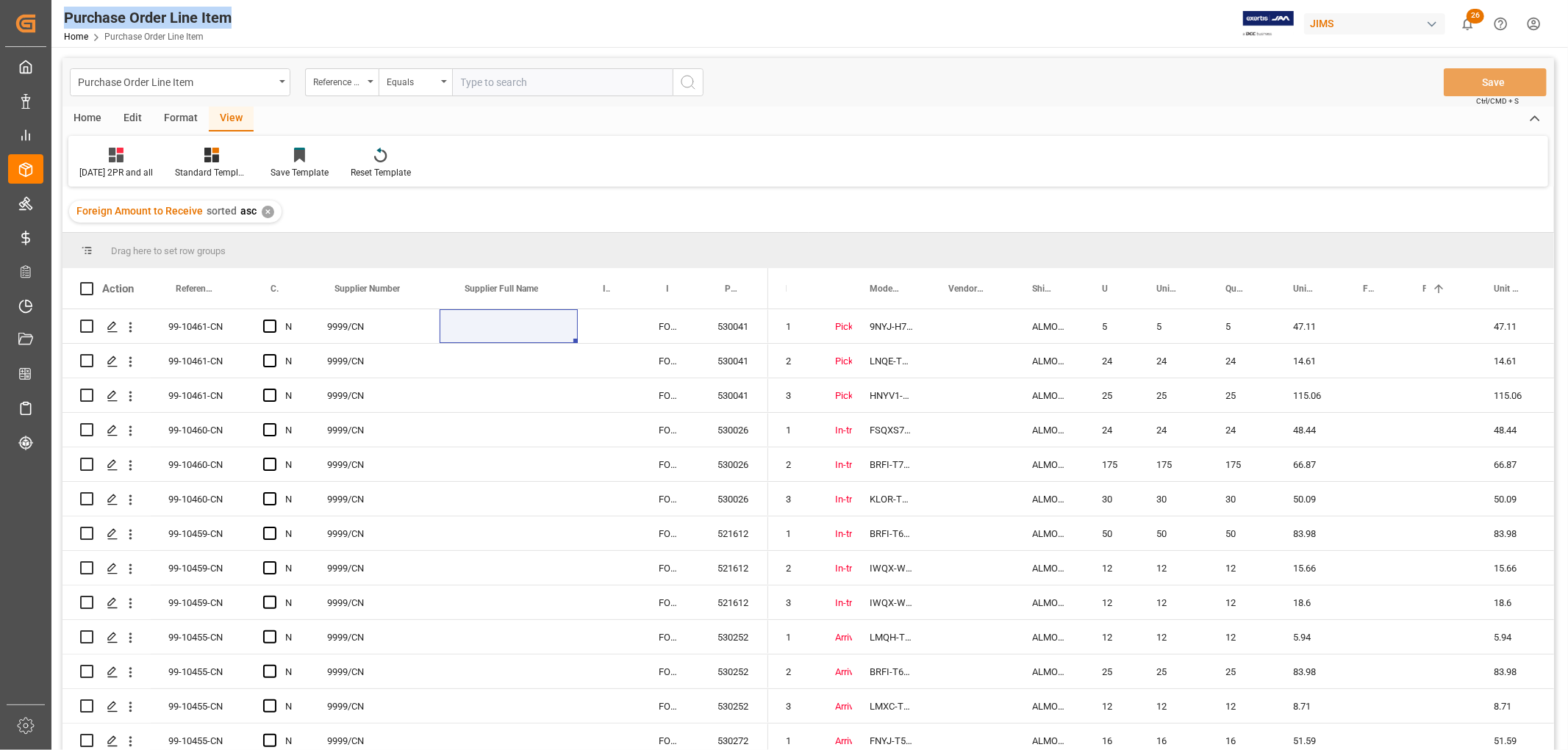
copy div "My Cockpit My Cockpit Data Management Data Management My Reports My Reports Ord…"
click at [737, 469] on div "530026" at bounding box center [733, 464] width 68 height 34
click at [547, 420] on div "Press SPACE to select this row." at bounding box center [509, 429] width 138 height 34
